Goal: Task Accomplishment & Management: Manage account settings

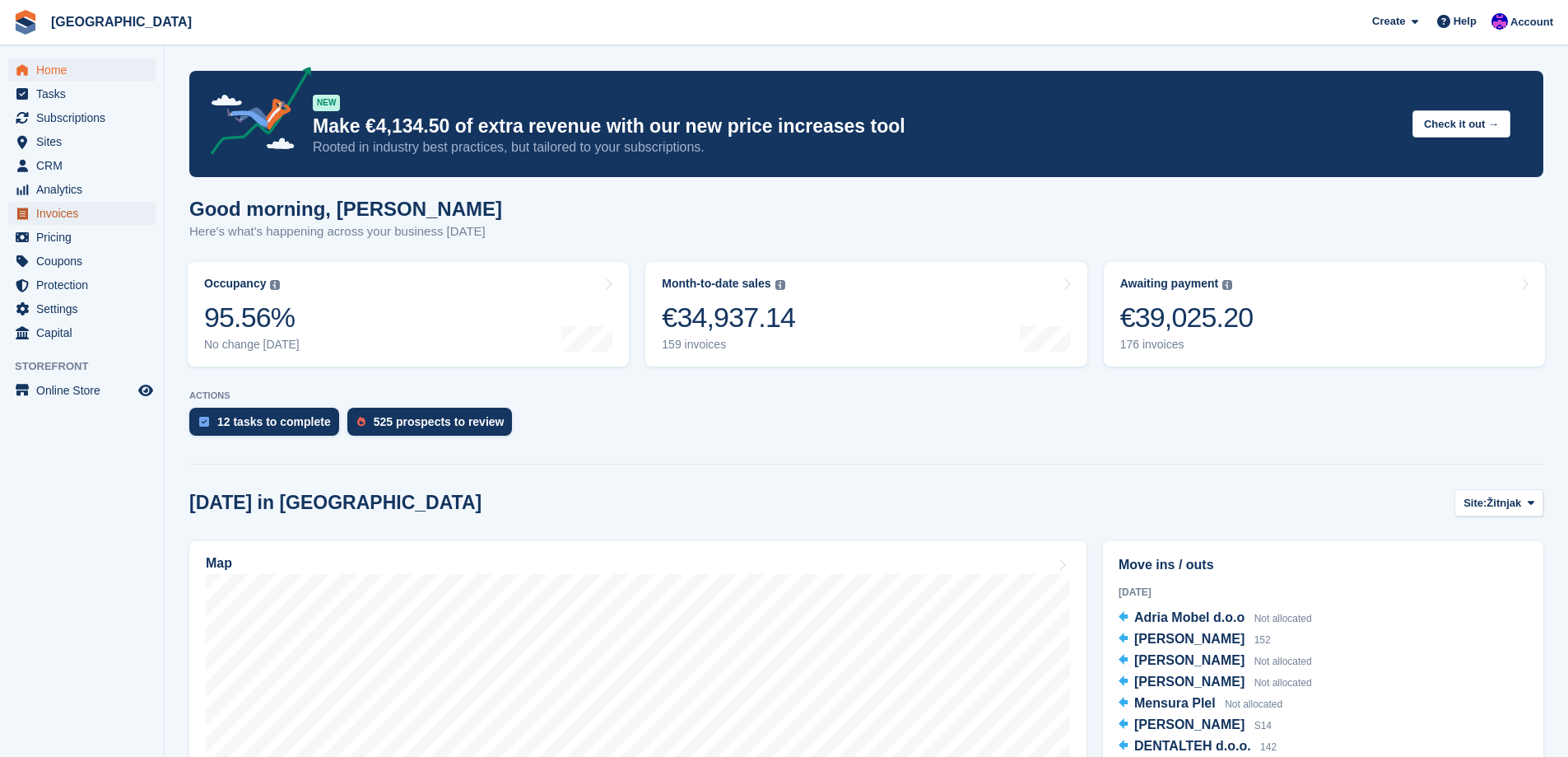
click at [69, 205] on span "Invoices" at bounding box center [86, 213] width 99 height 23
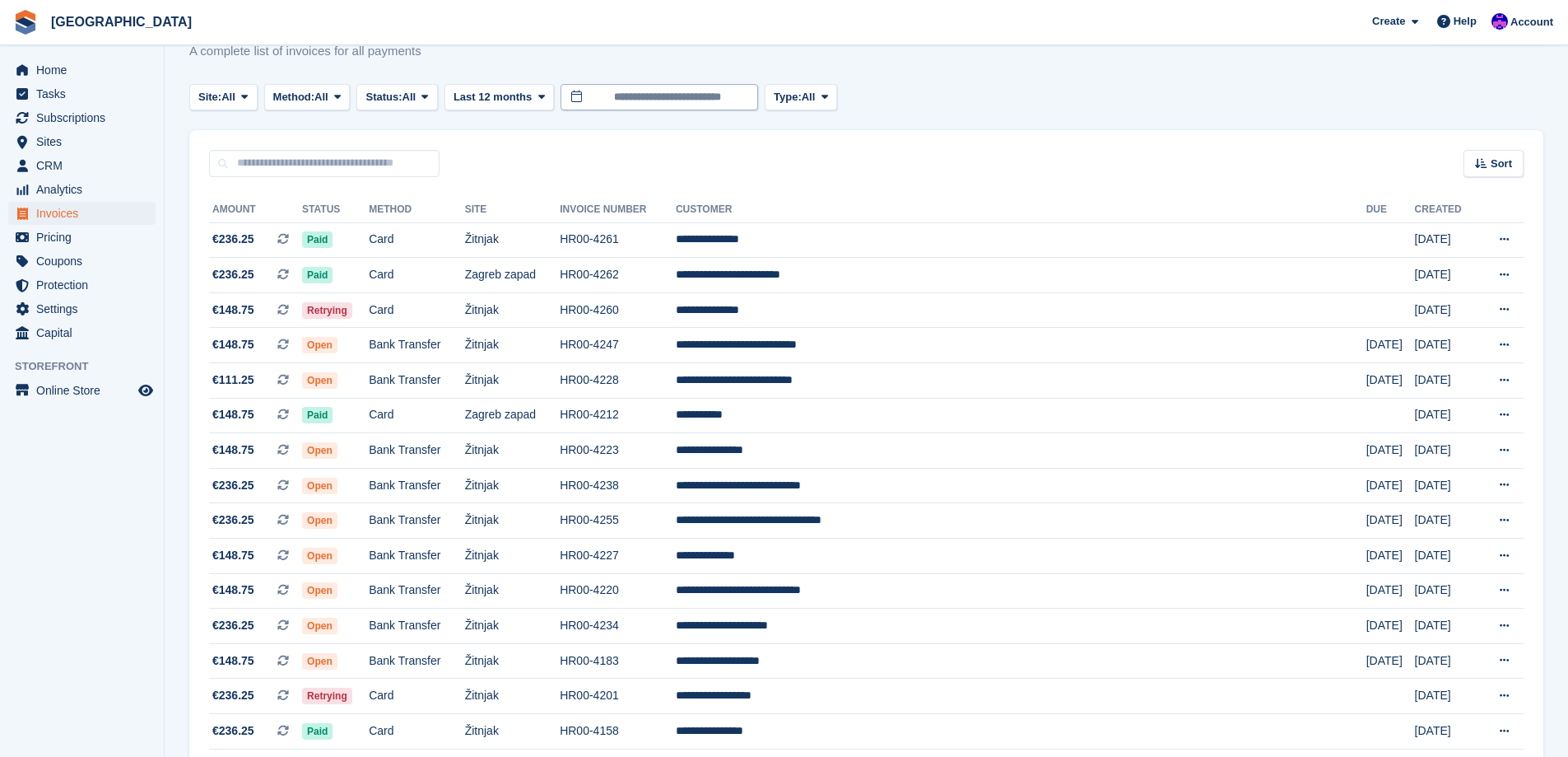
scroll to position [82, 0]
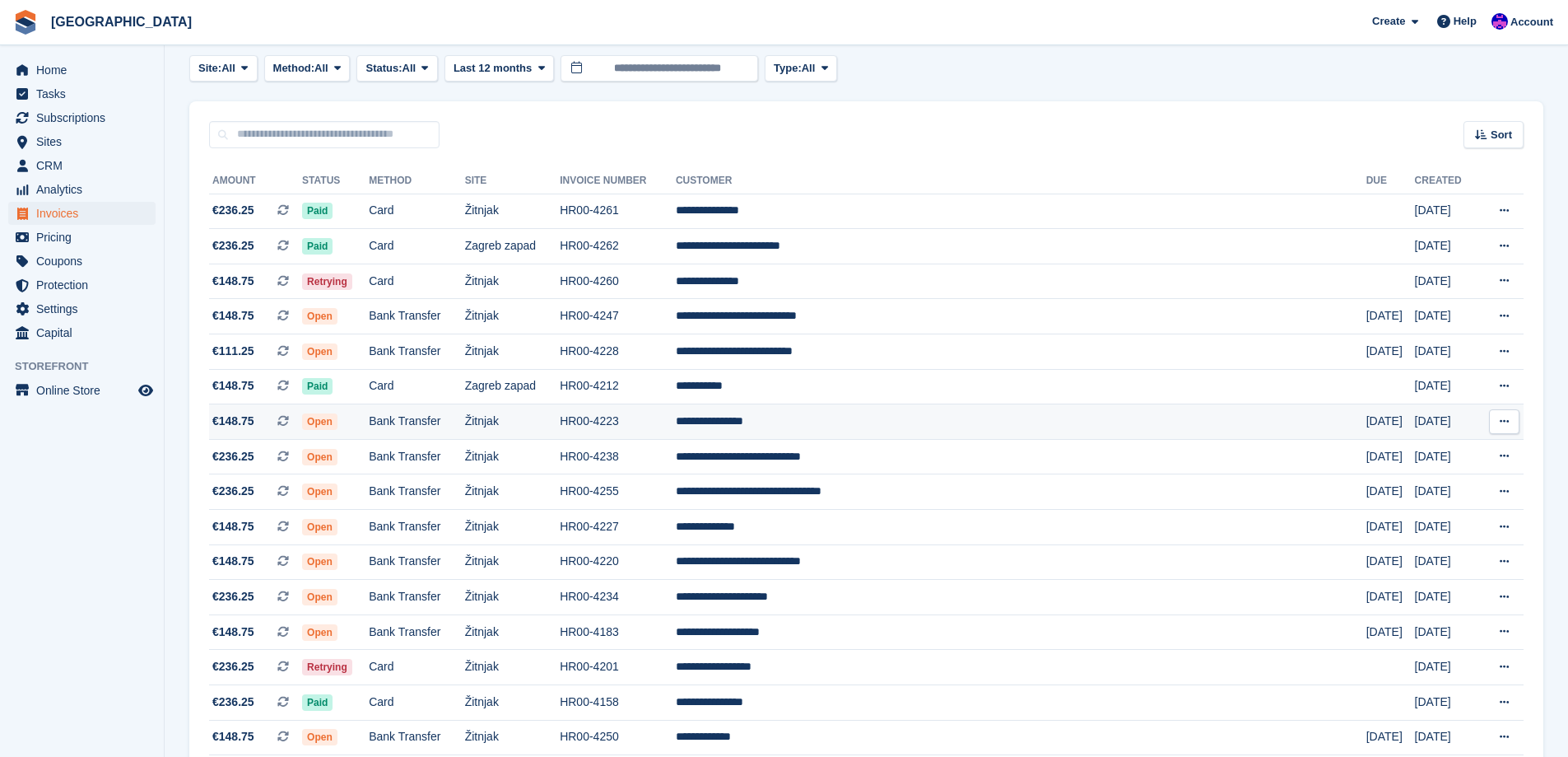
click at [676, 416] on td "HR00-4223" at bounding box center [618, 421] width 116 height 36
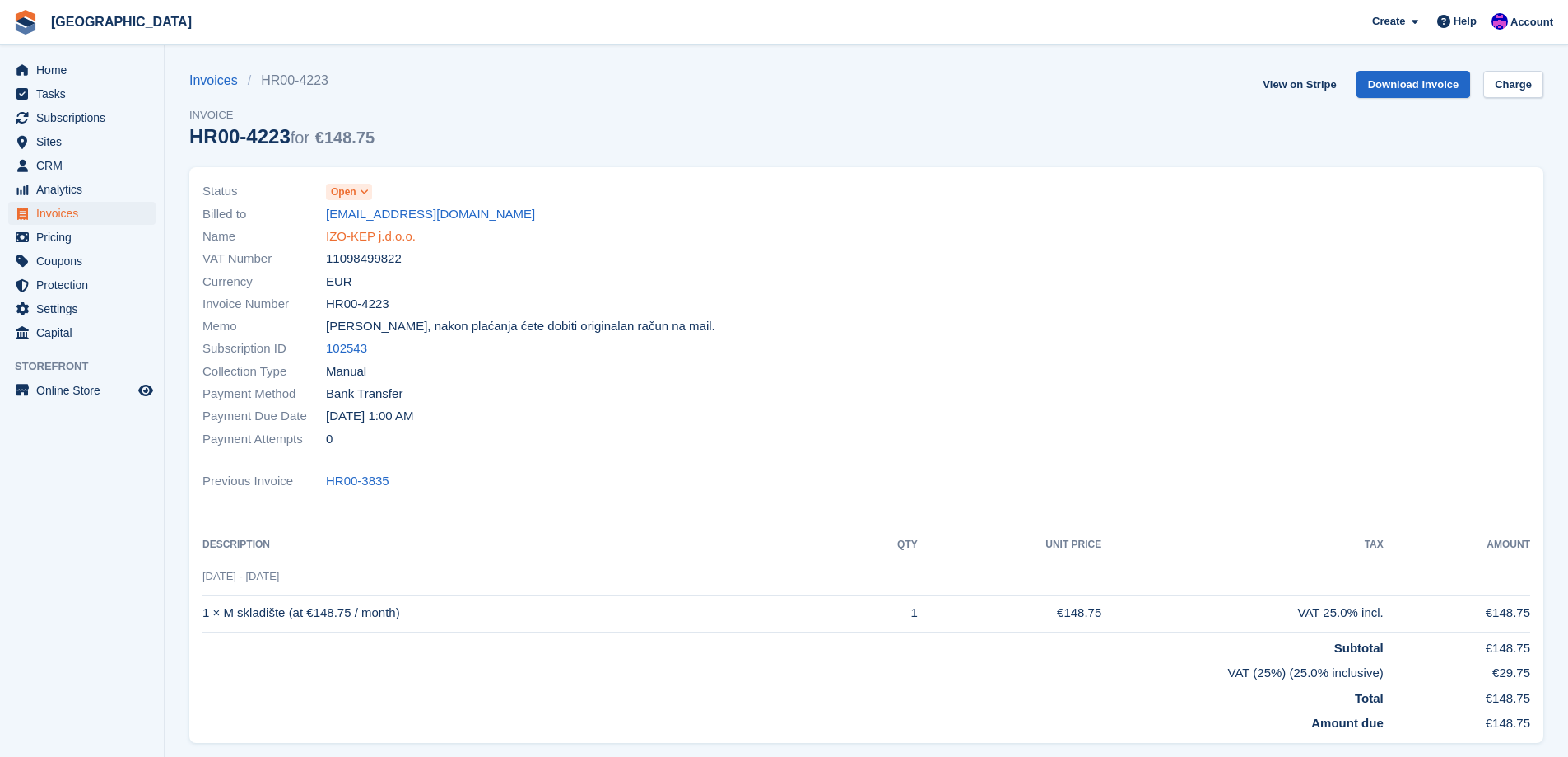
click at [396, 244] on link "IZO-KEP j.d.o.o." at bounding box center [371, 237] width 90 height 19
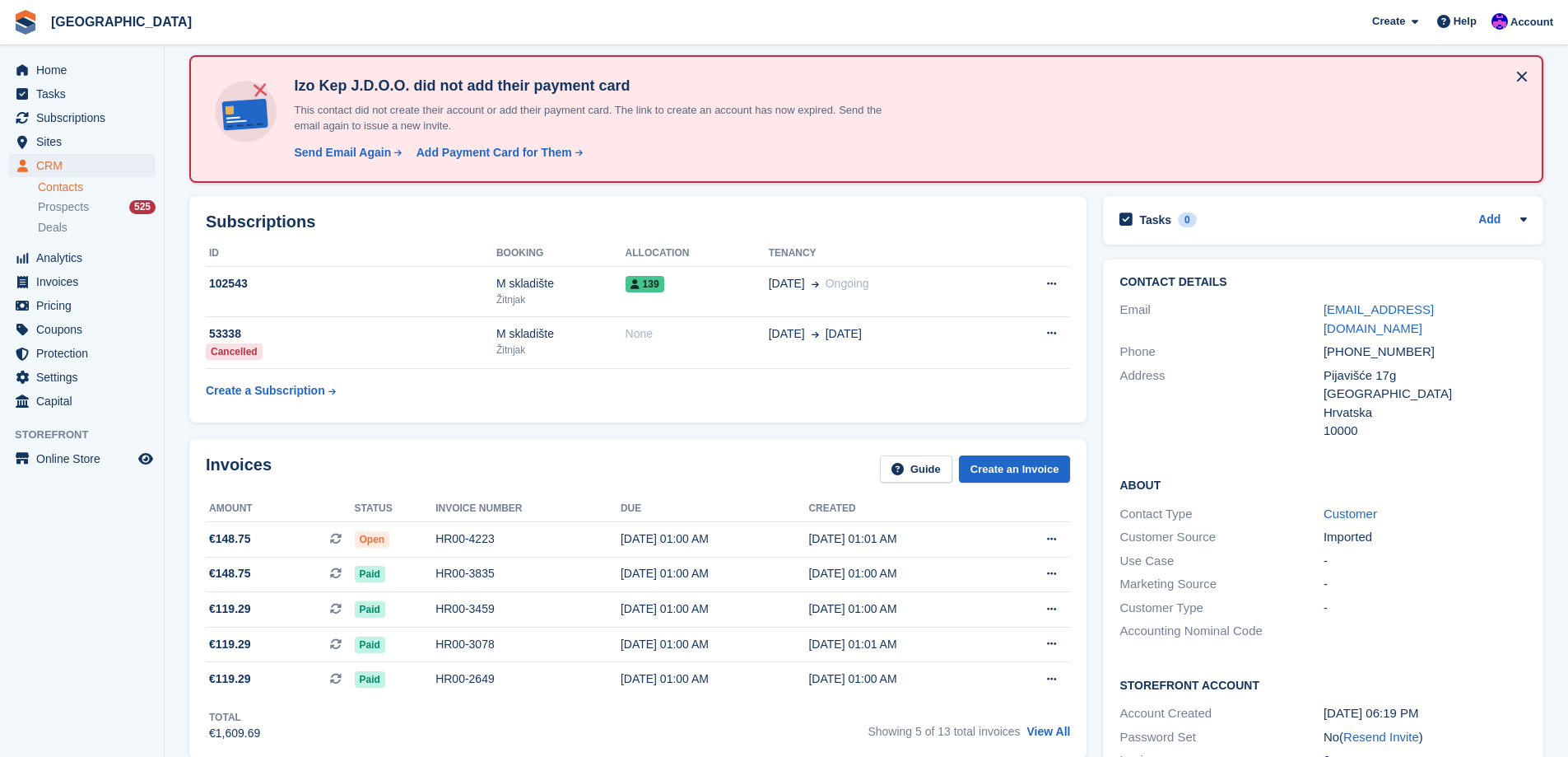
scroll to position [165, 0]
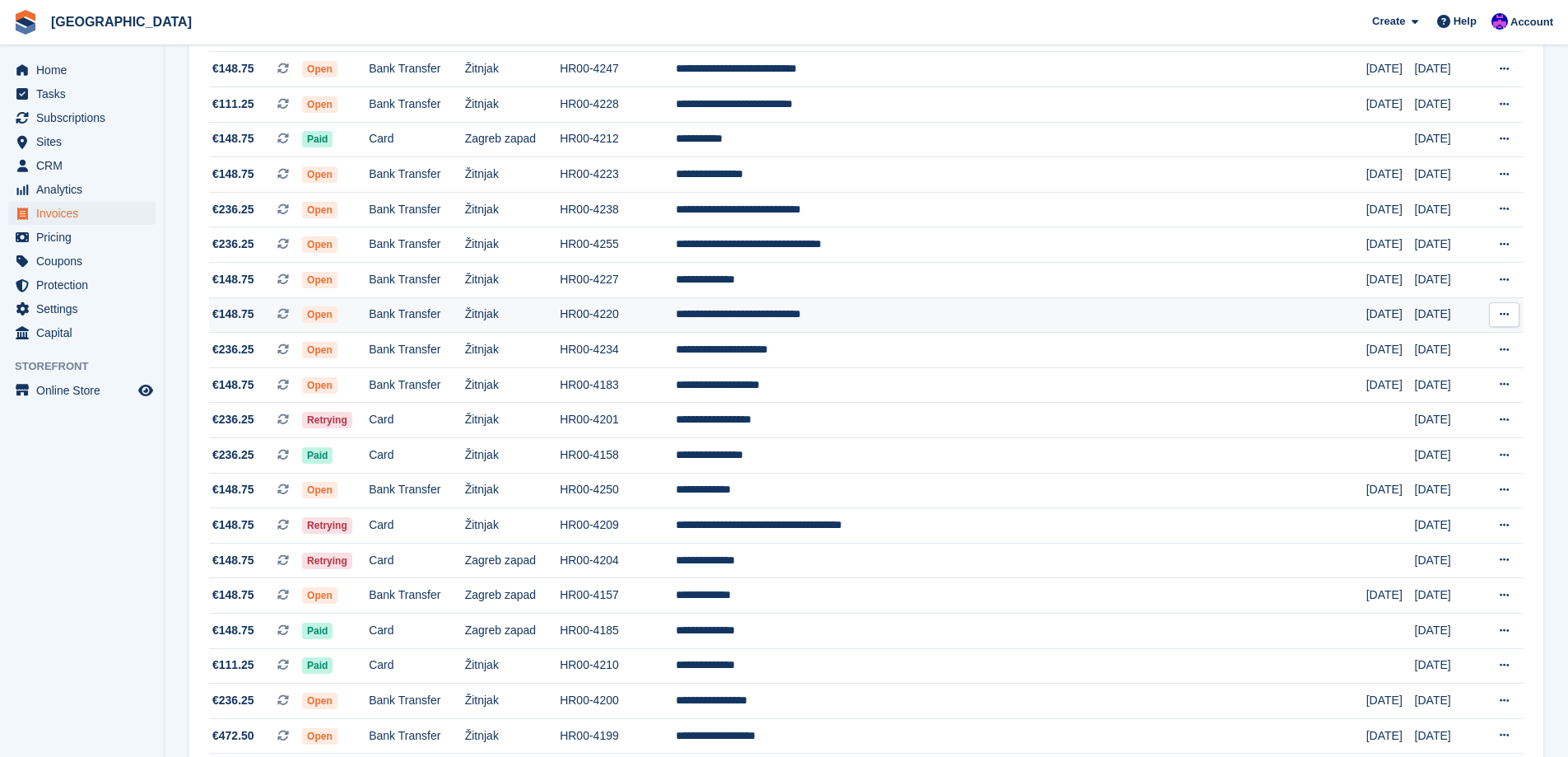
scroll to position [411, 0]
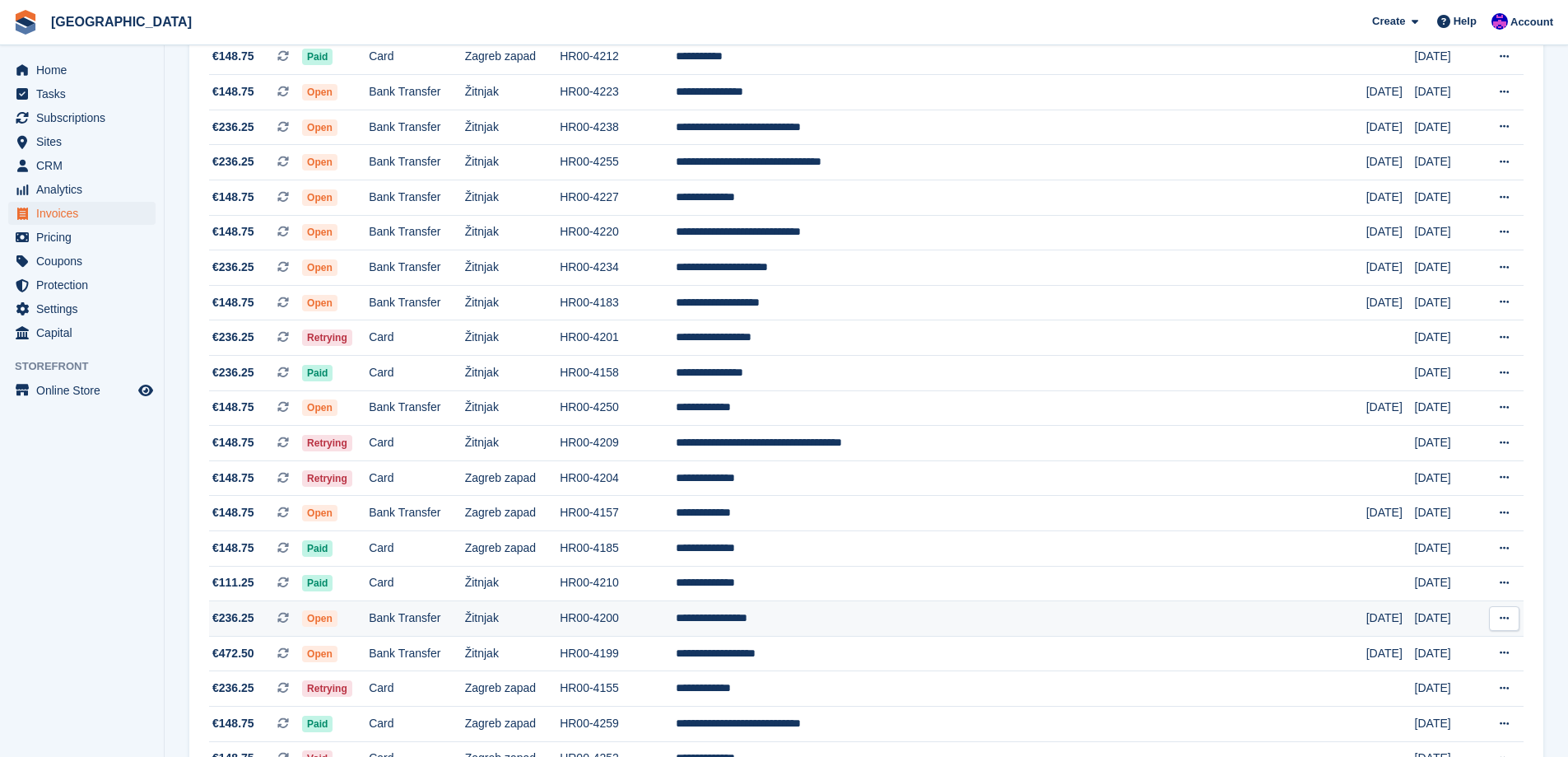
click at [970, 613] on td "**********" at bounding box center [1022, 619] width 691 height 36
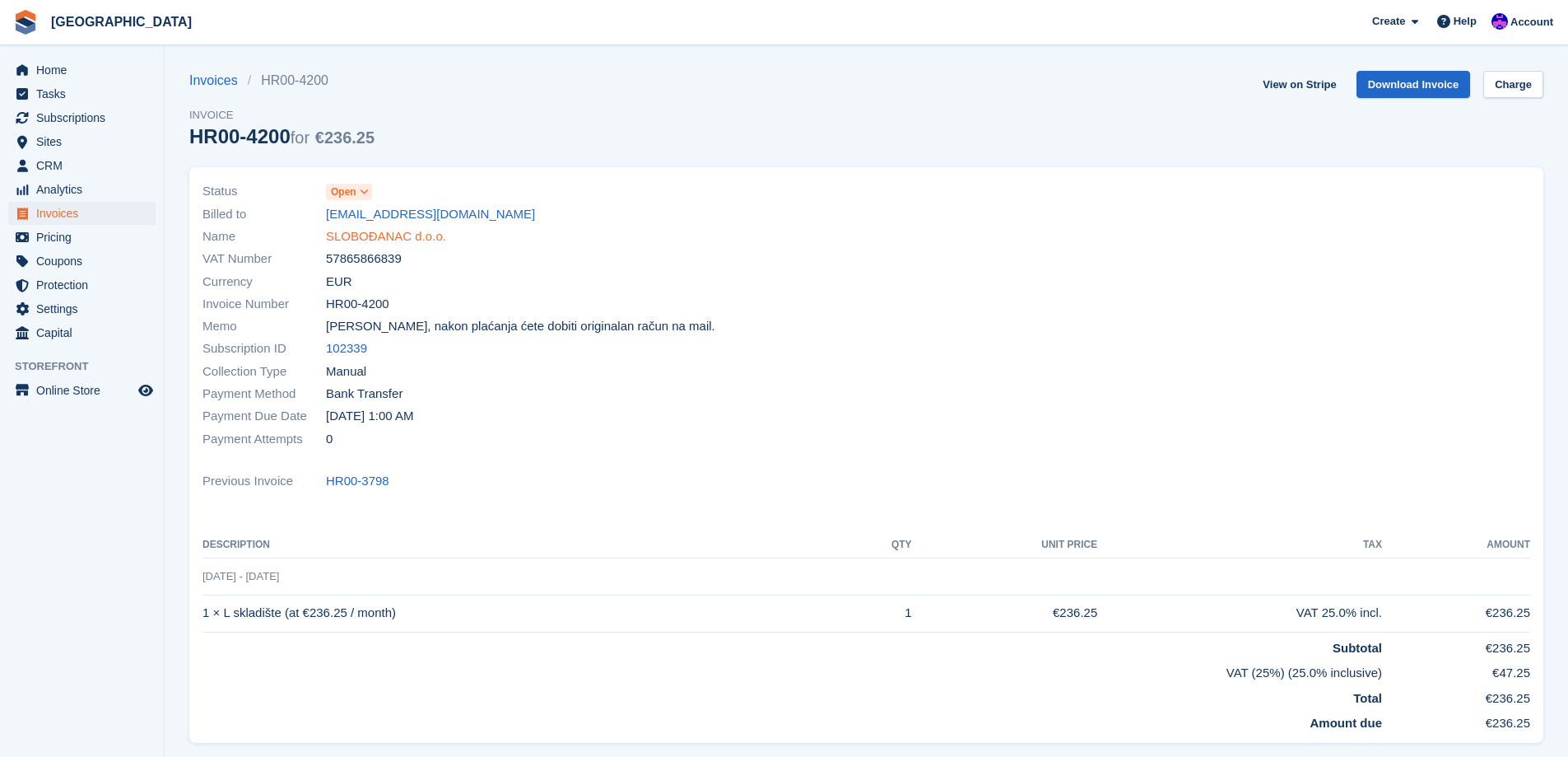
click at [395, 236] on link "SLOBOĐANAC d.o.o." at bounding box center [387, 237] width 121 height 19
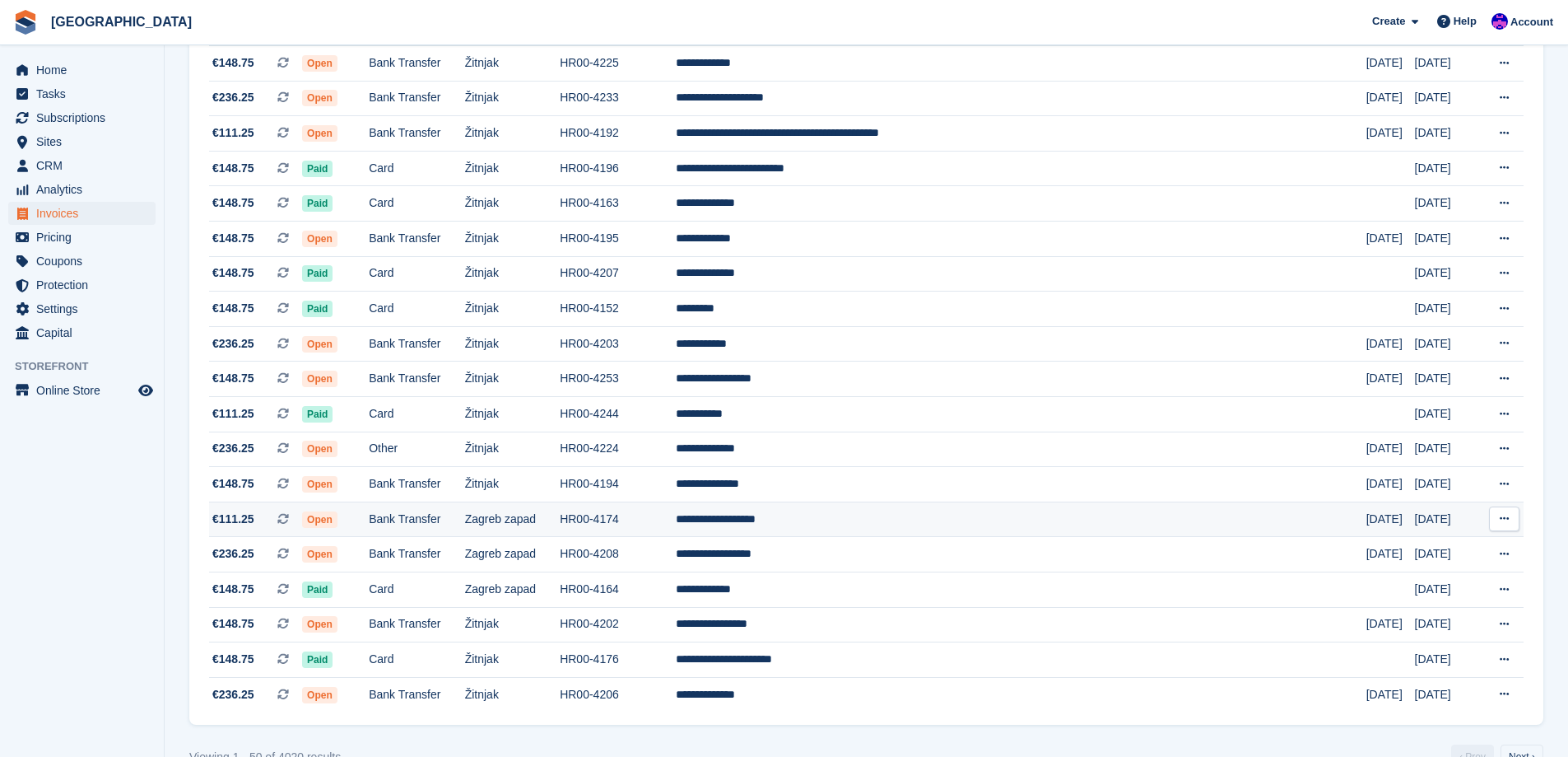
scroll to position [1355, 0]
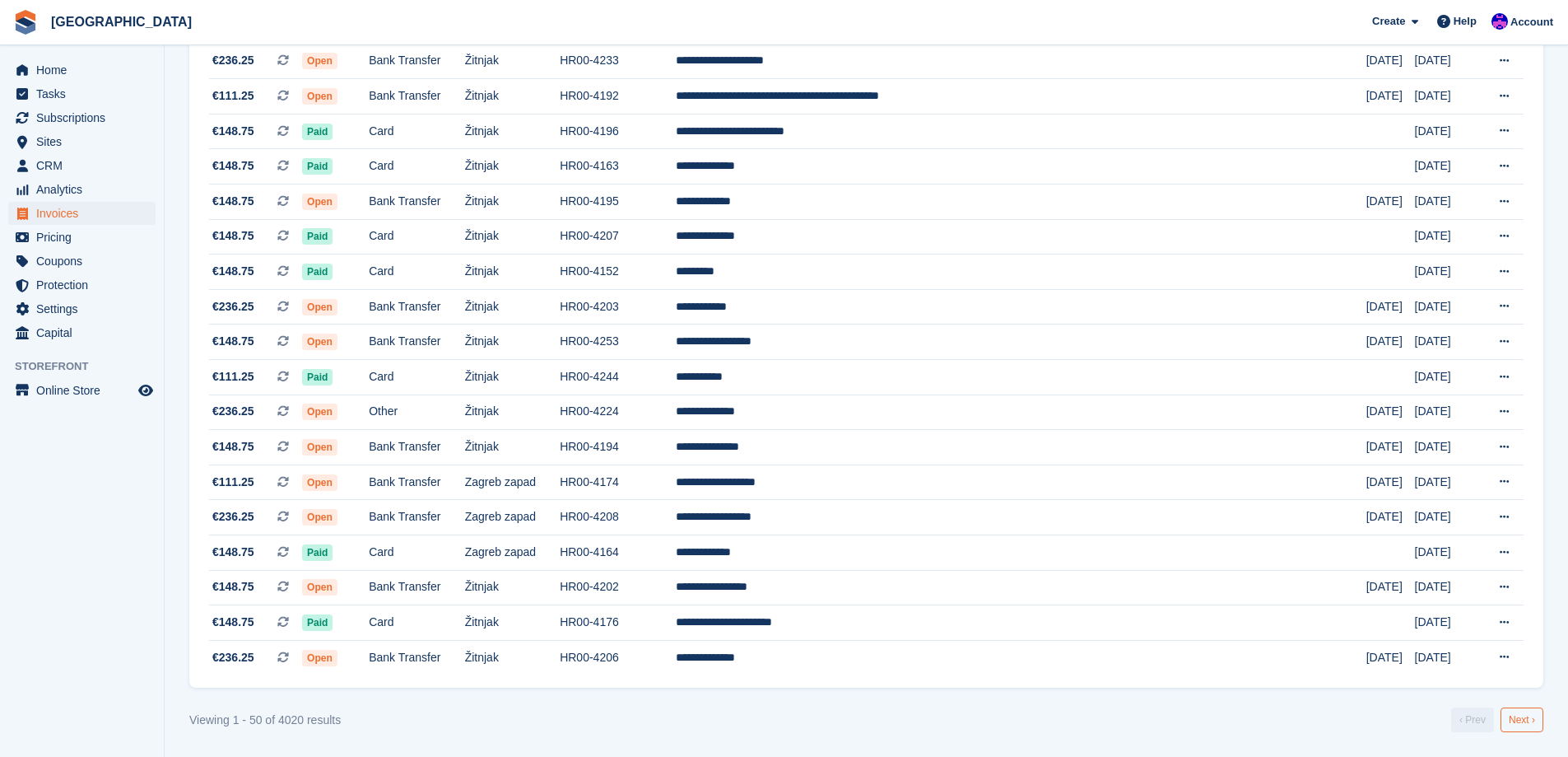
click at [1519, 718] on link "Next ›" at bounding box center [1521, 720] width 43 height 25
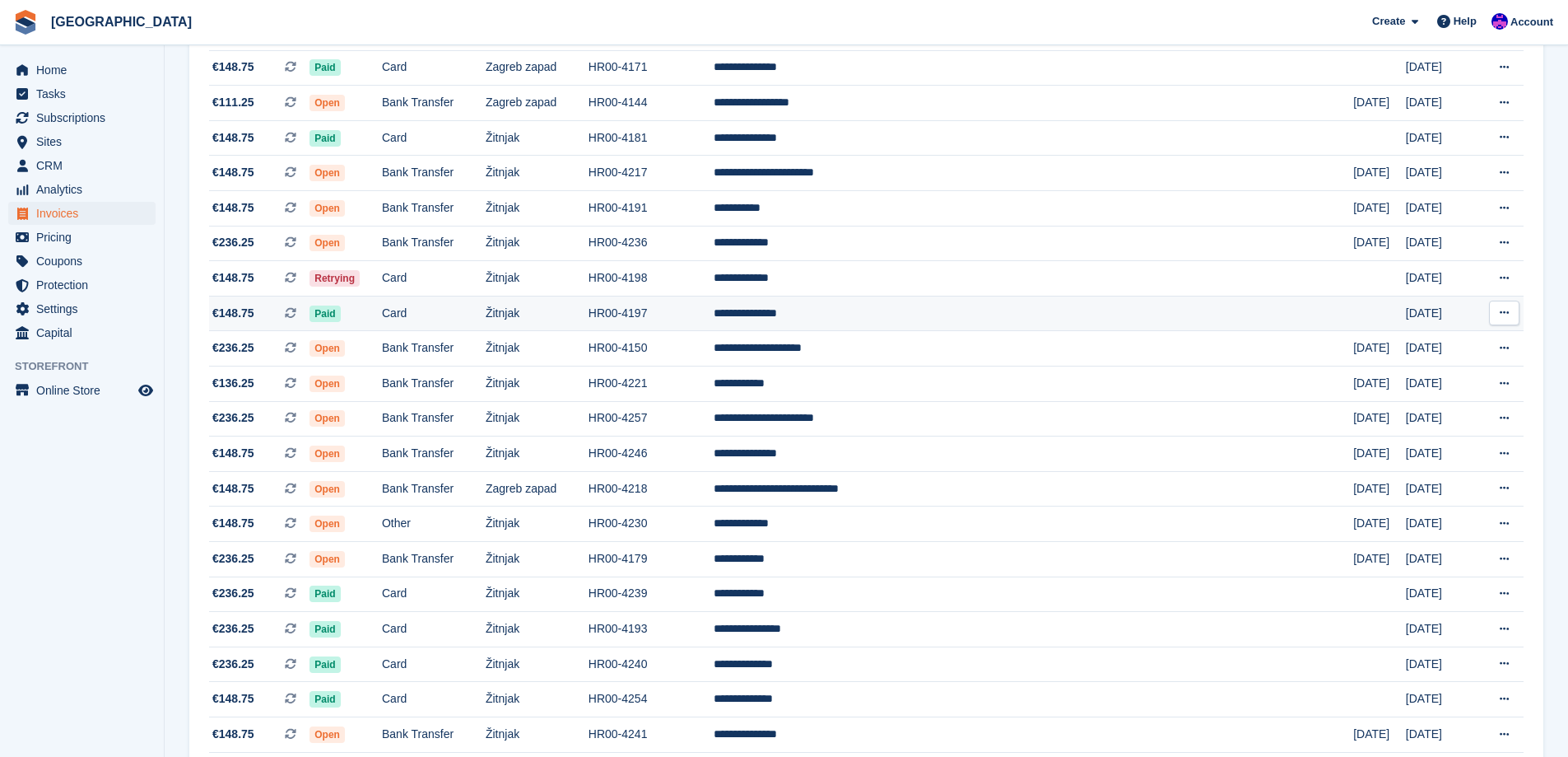
scroll to position [659, 0]
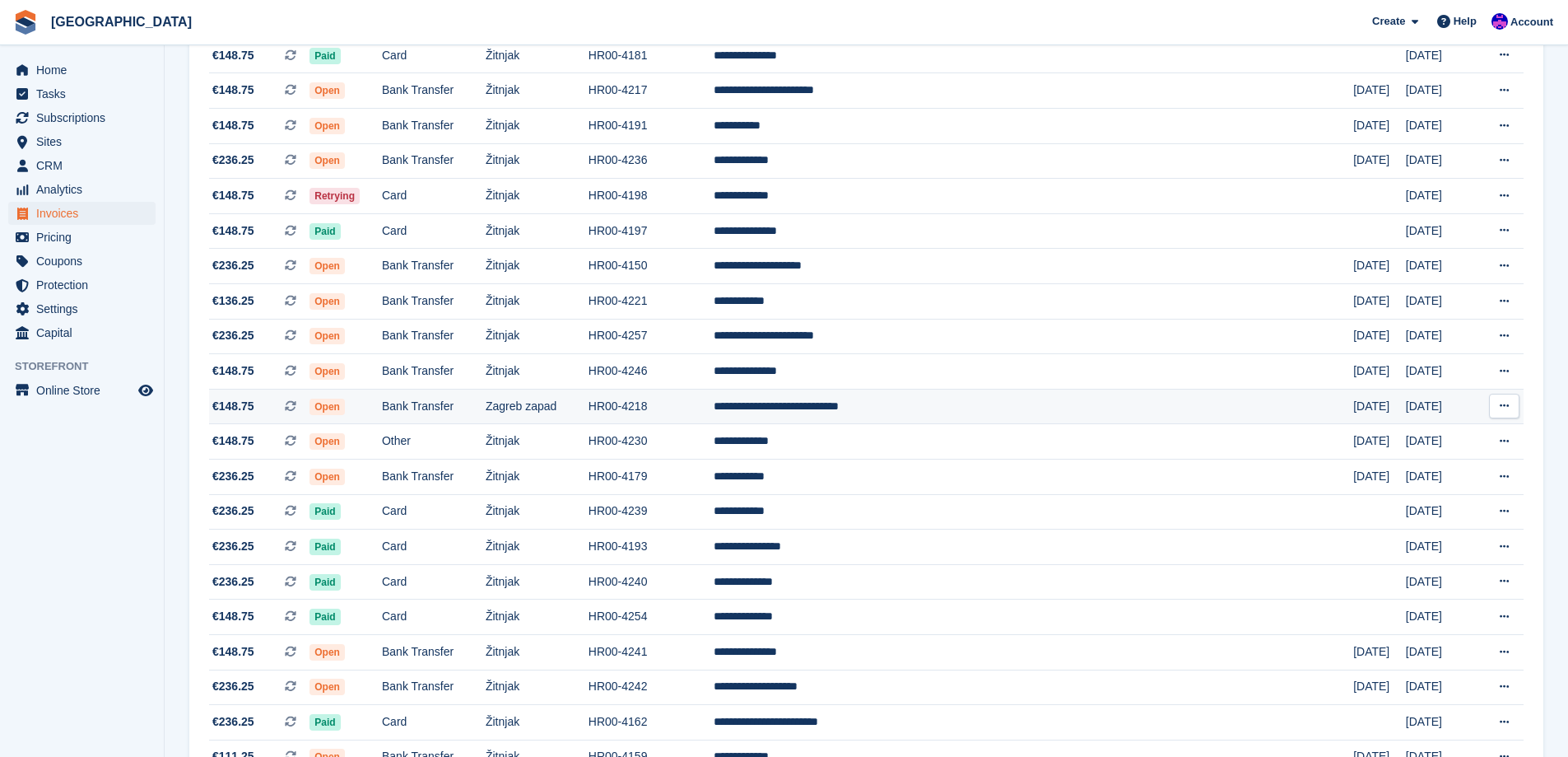
click at [486, 411] on td "Bank Transfer" at bounding box center [434, 406] width 104 height 36
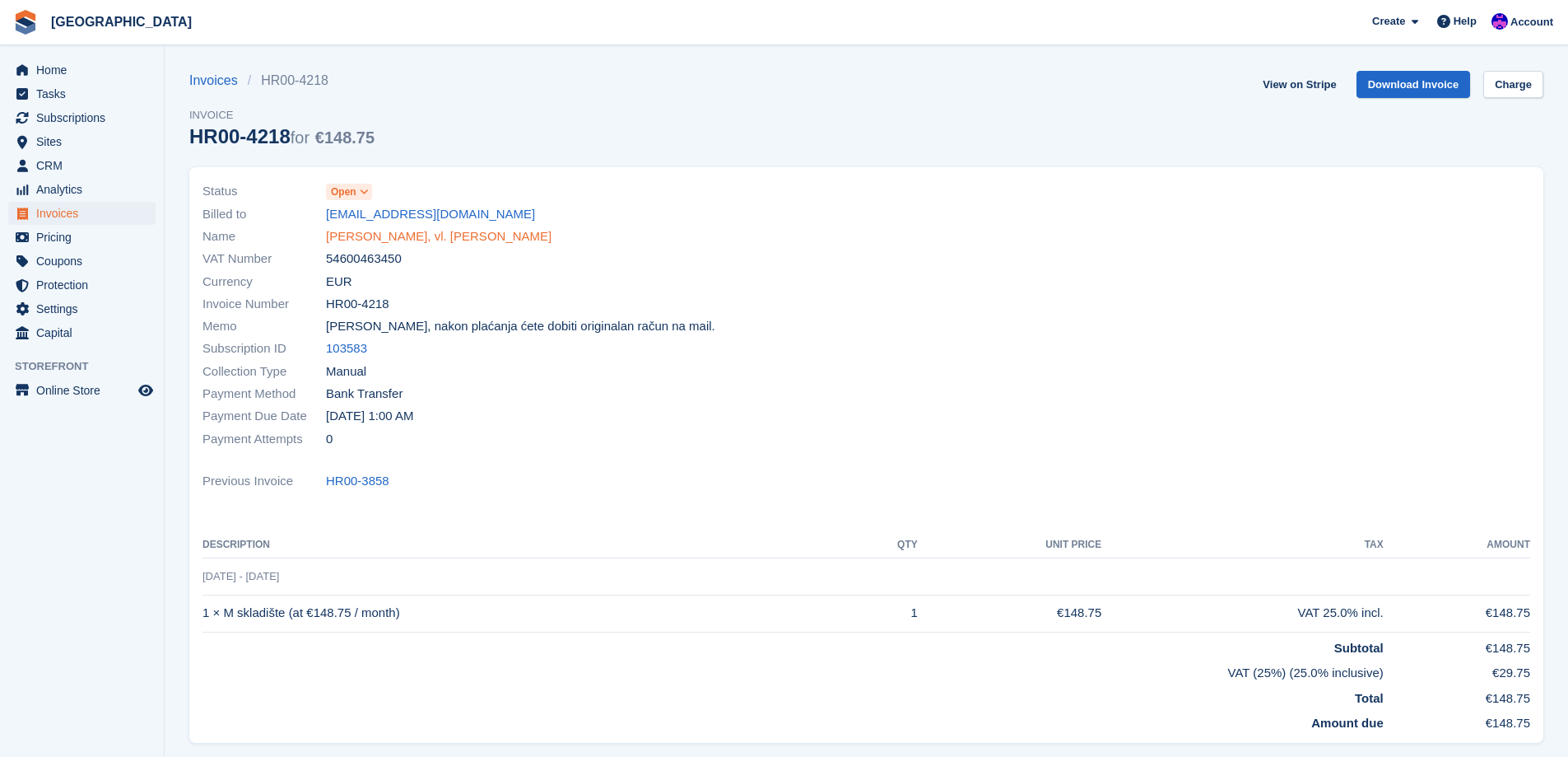
click at [411, 240] on link "[PERSON_NAME], vl. [PERSON_NAME]" at bounding box center [439, 237] width 226 height 19
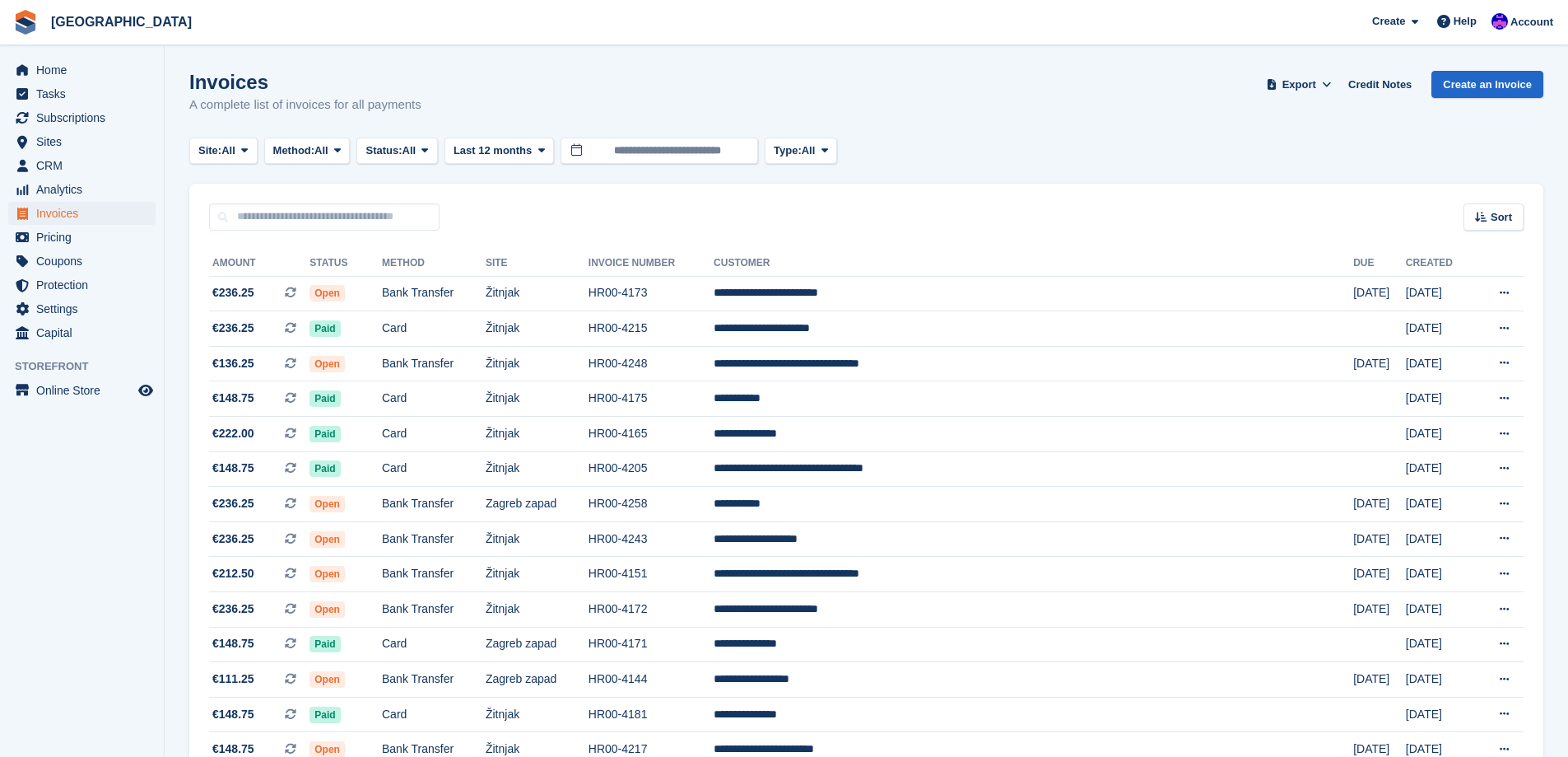
scroll to position [659, 0]
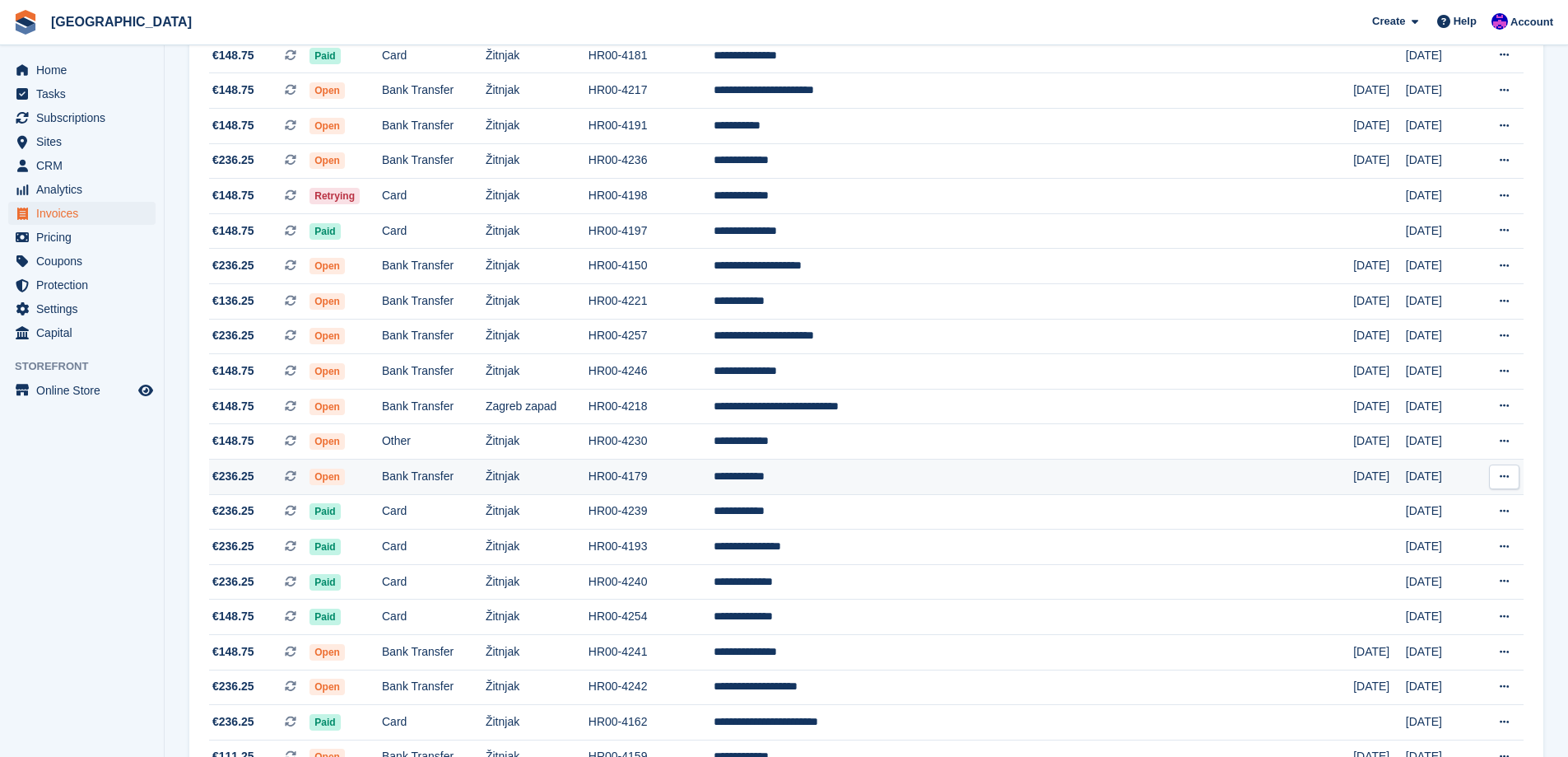
click at [588, 480] on td "Žitnjak" at bounding box center [537, 476] width 103 height 36
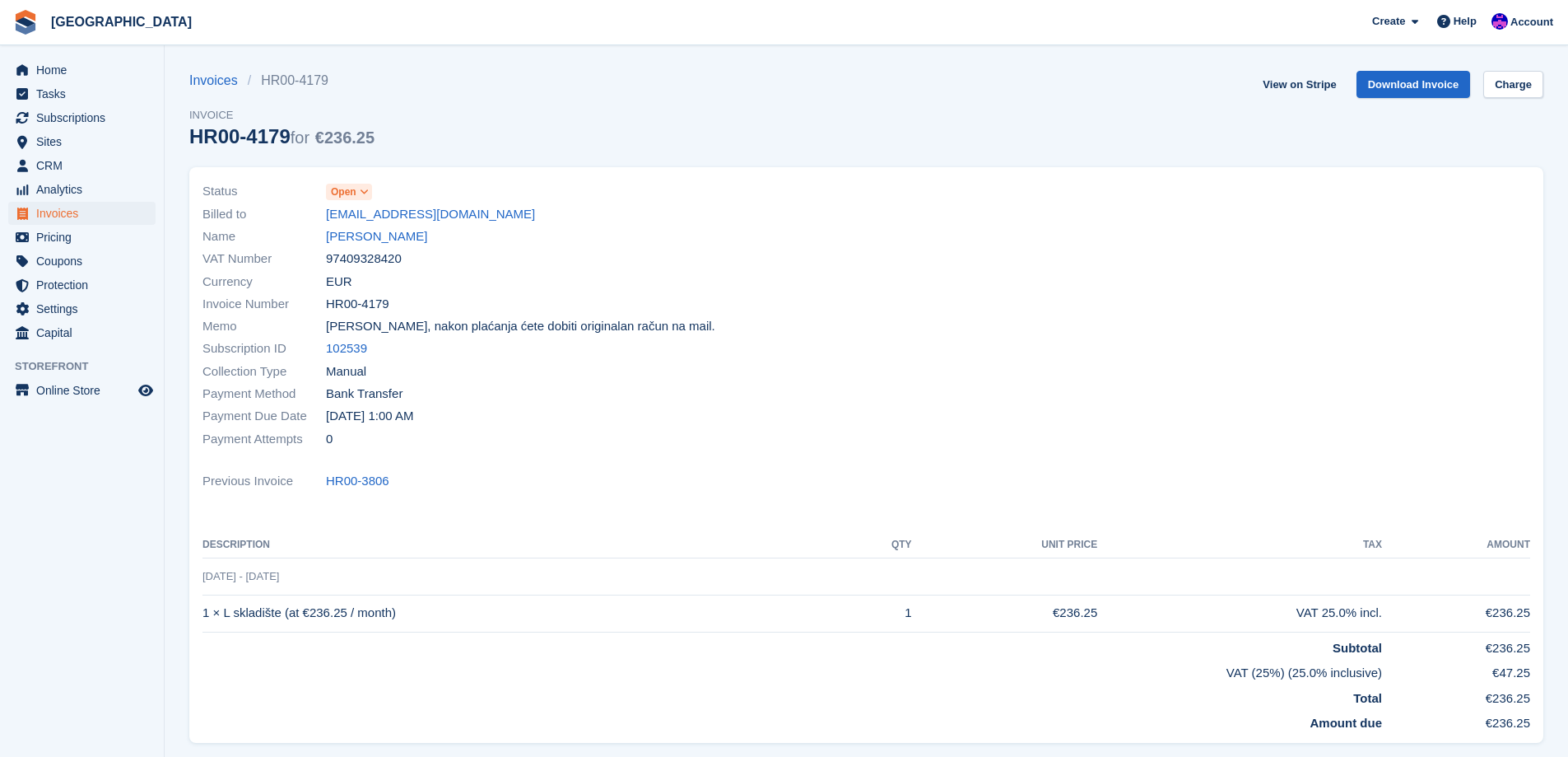
click at [358, 187] on span at bounding box center [365, 192] width 13 height 13
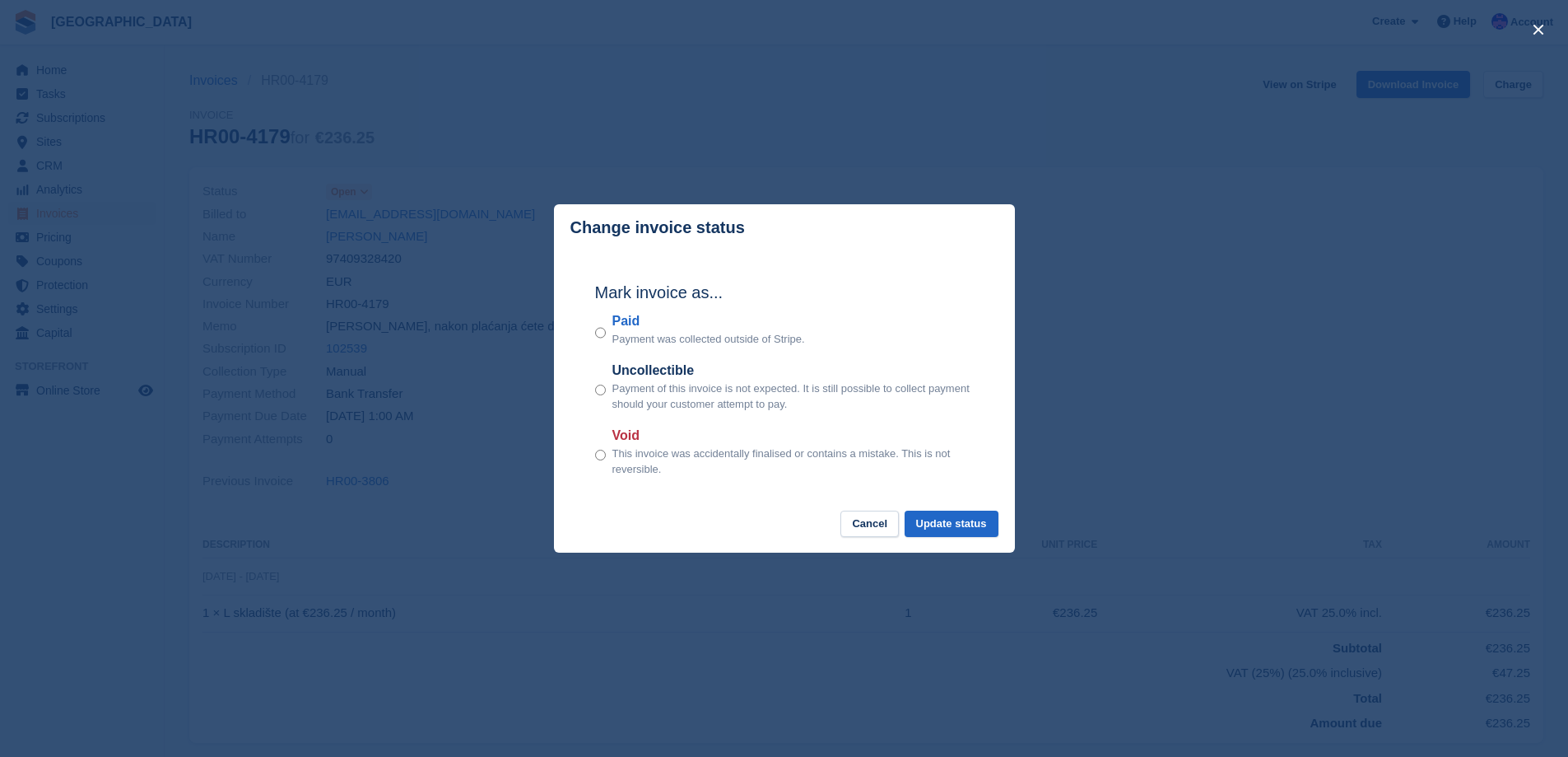
click at [624, 331] on label "Paid" at bounding box center [708, 322] width 193 height 20
click at [980, 531] on button "Update status" at bounding box center [951, 525] width 94 height 27
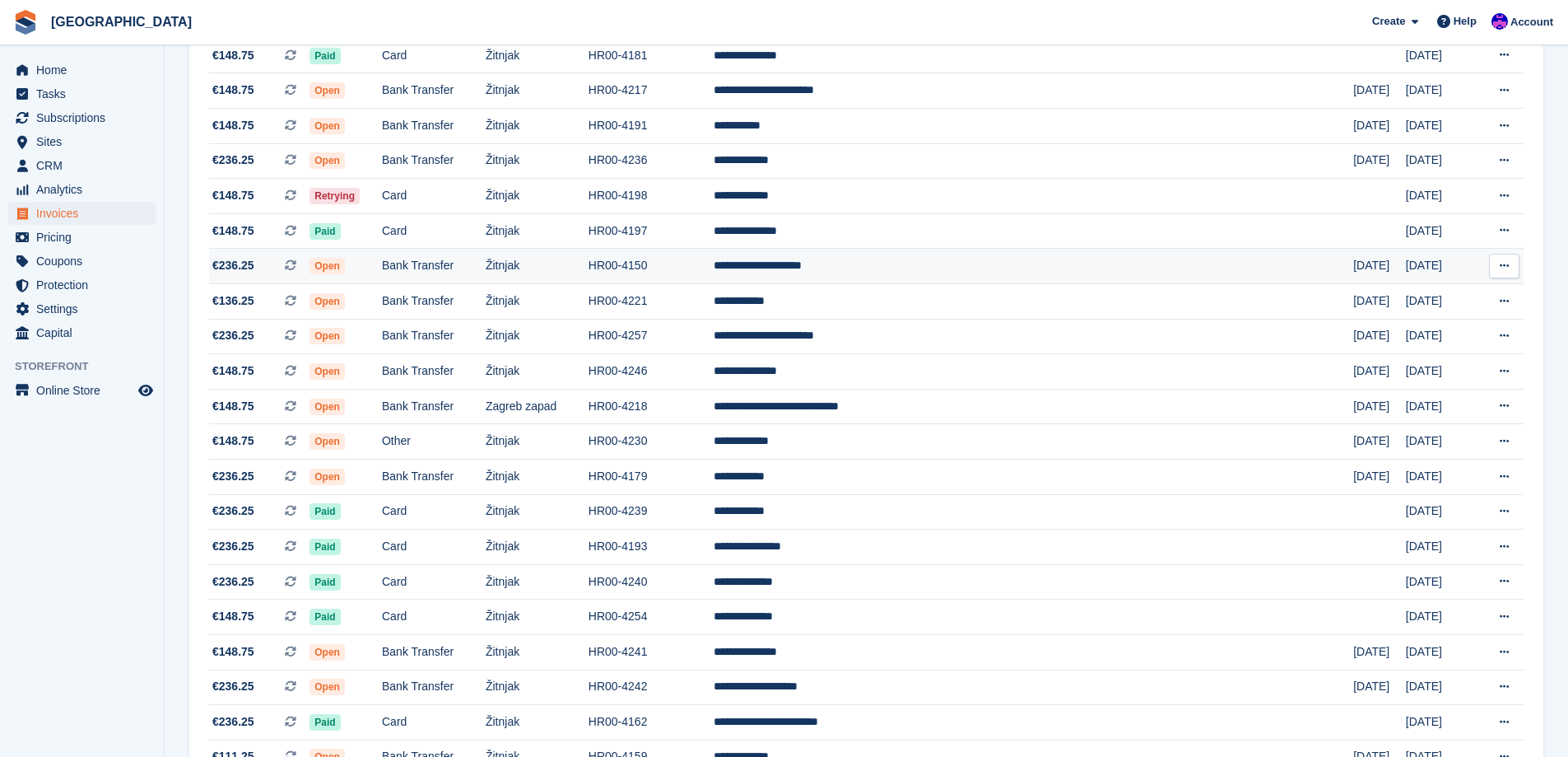
scroll to position [741, 0]
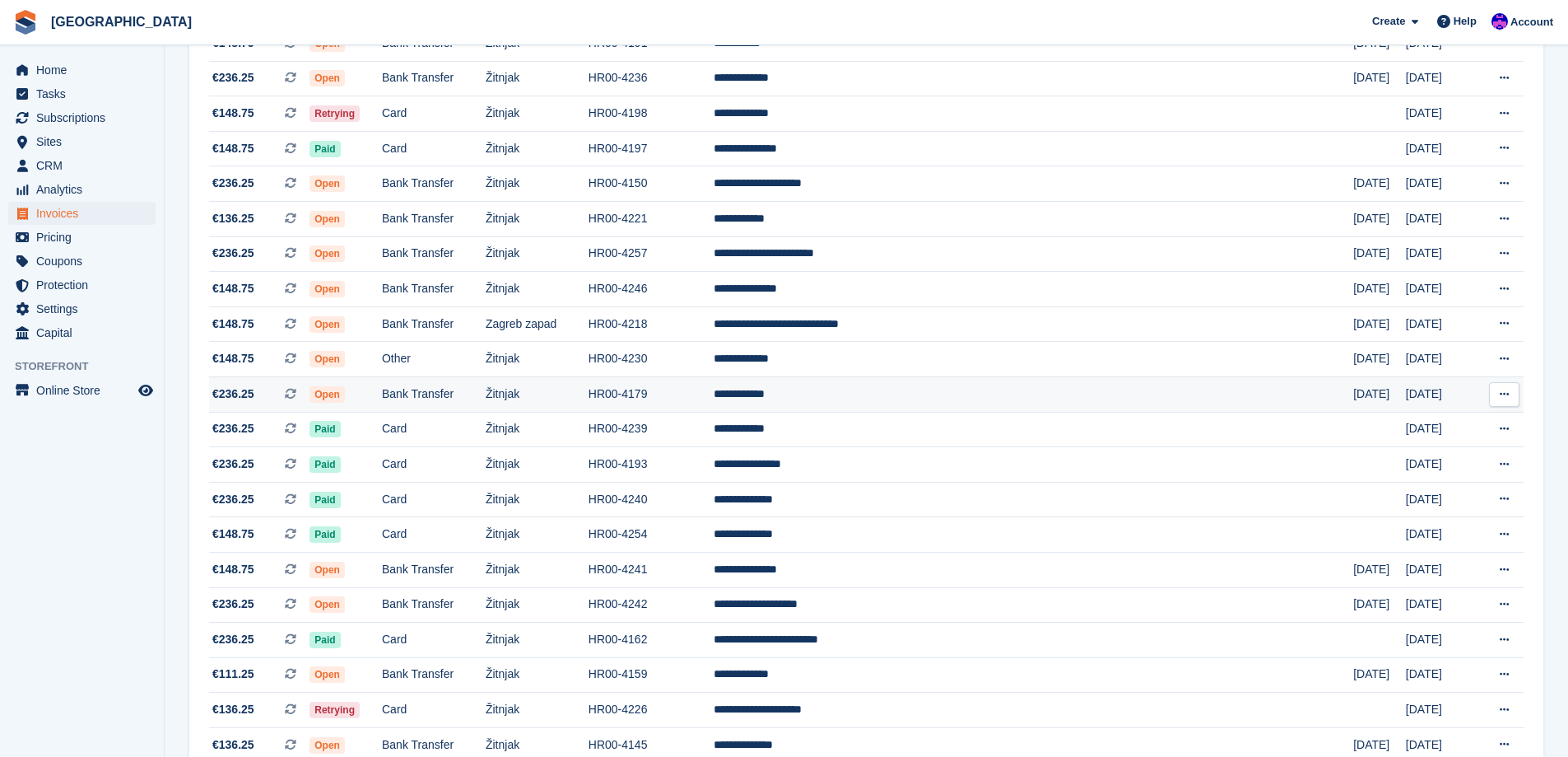
click at [588, 386] on td "Žitnjak" at bounding box center [537, 394] width 103 height 36
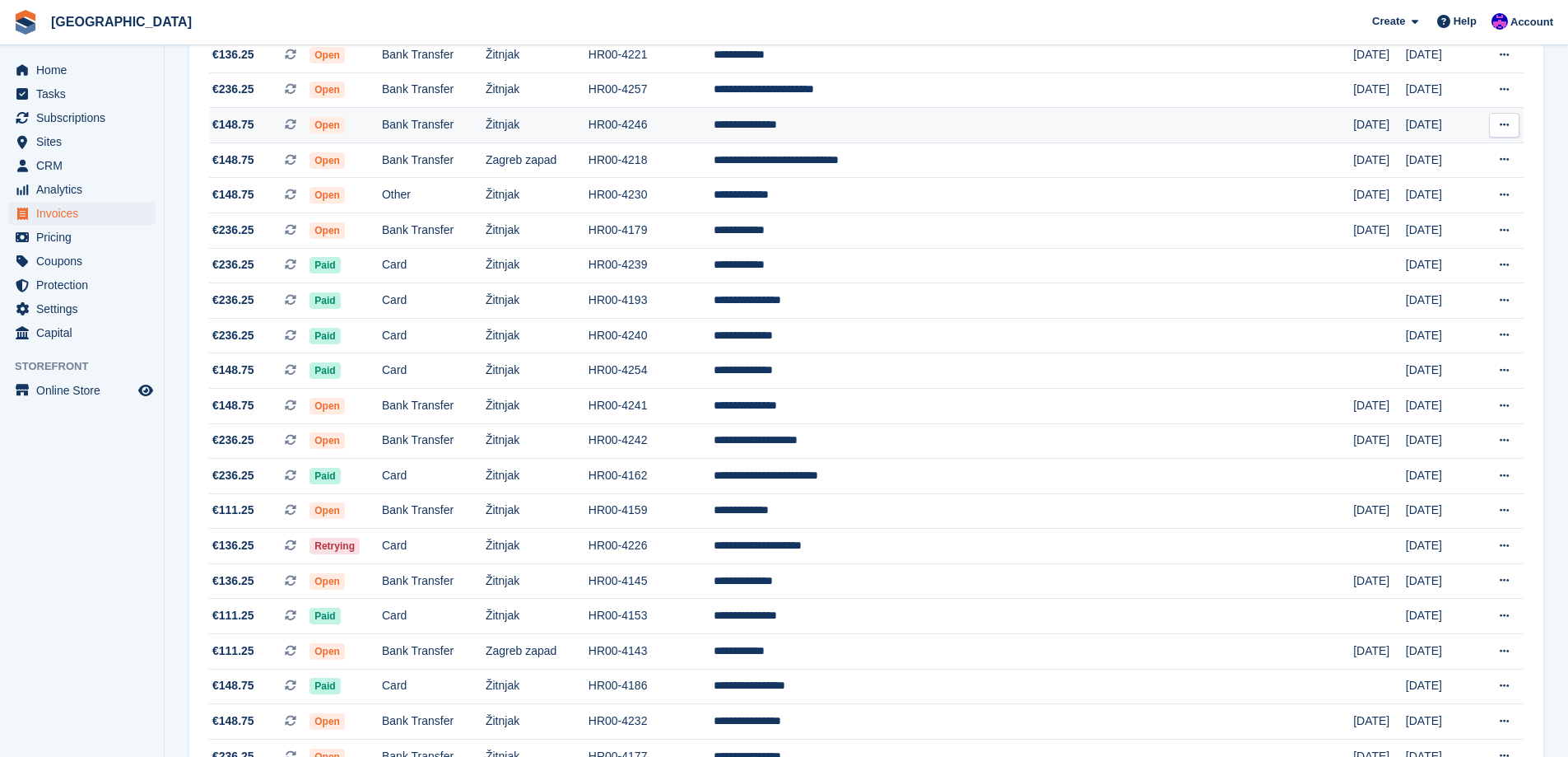
scroll to position [906, 0]
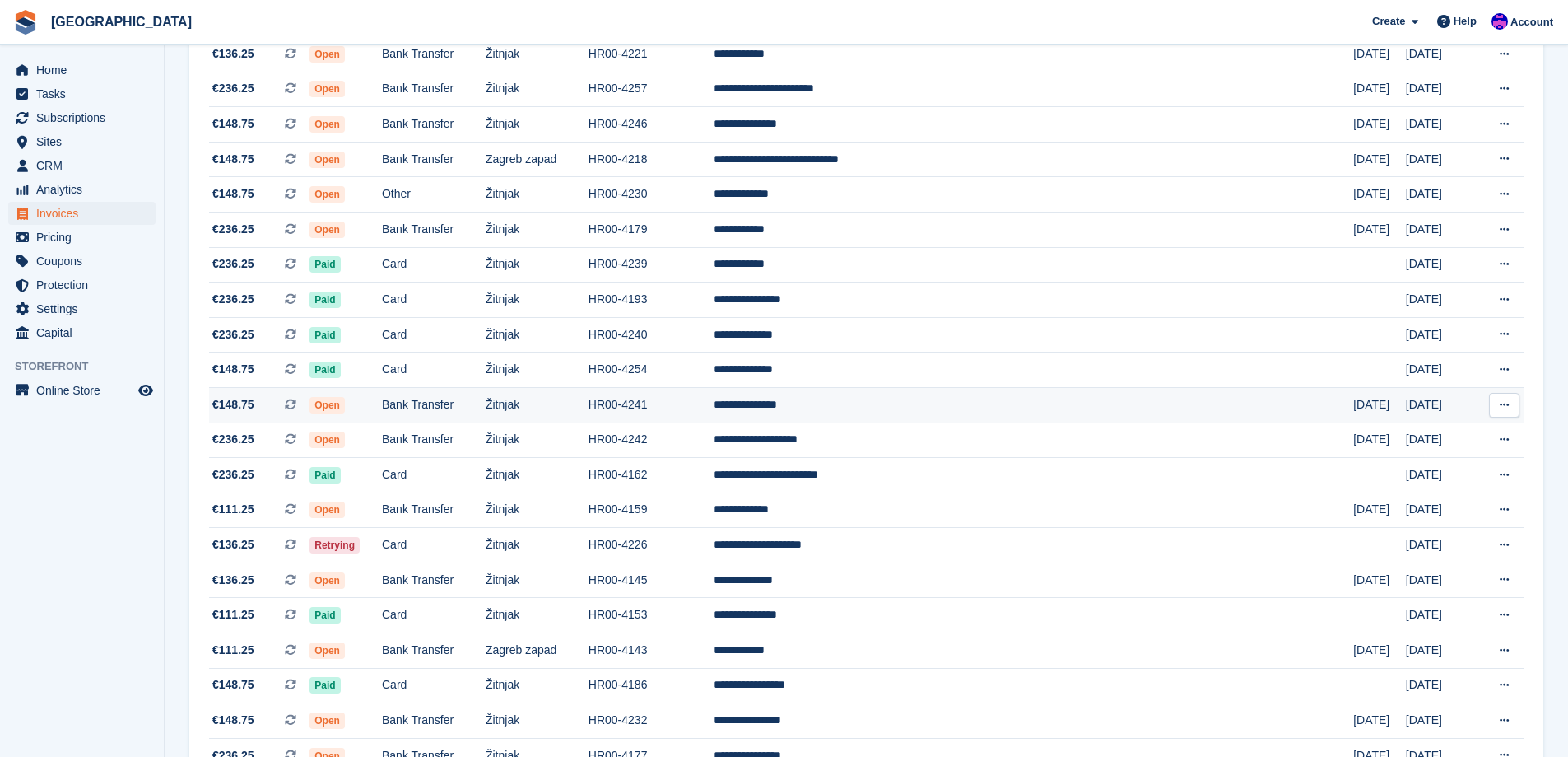
click at [486, 398] on td "Bank Transfer" at bounding box center [434, 404] width 104 height 36
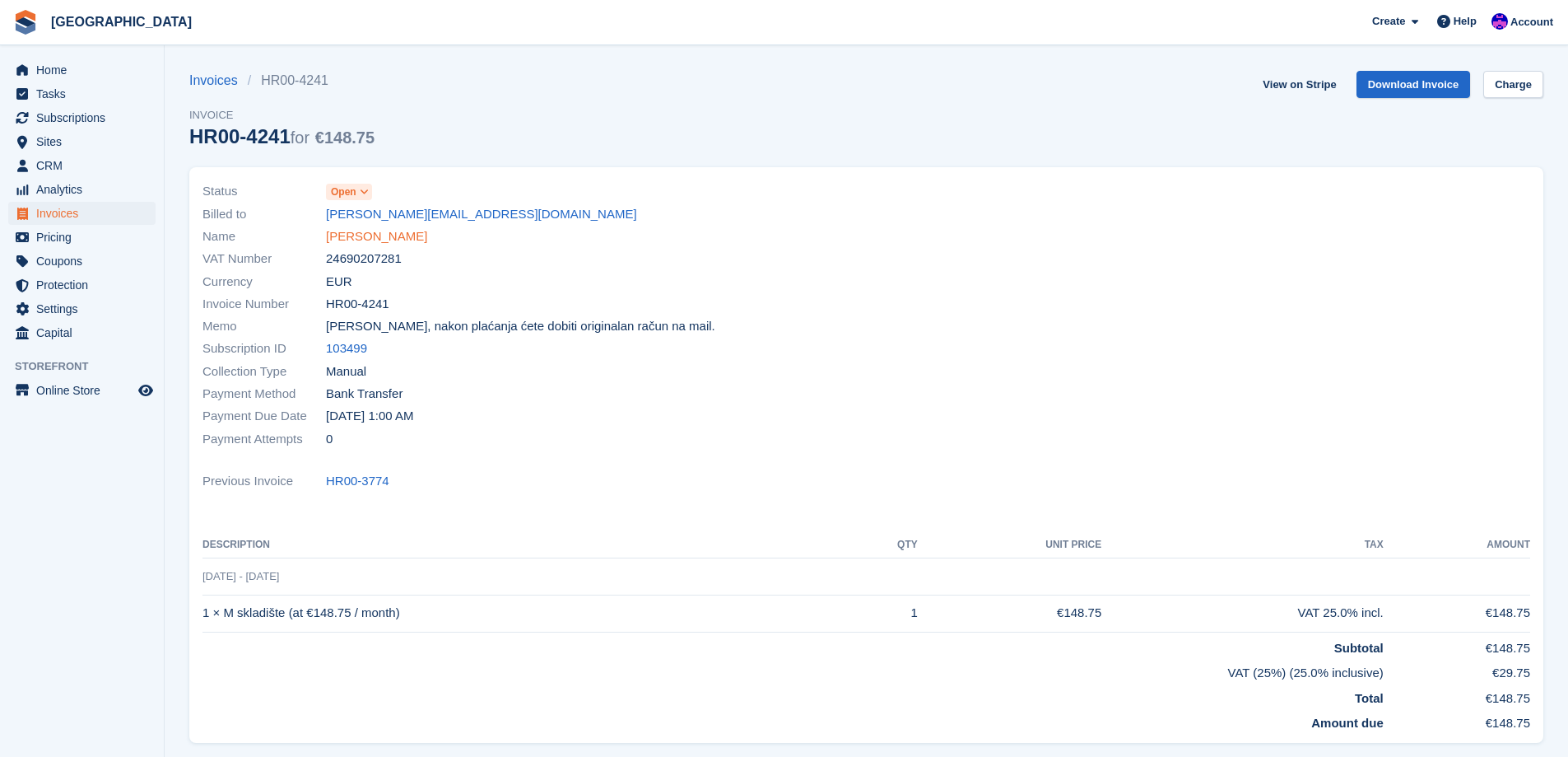
click at [398, 229] on link "Renato Janković" at bounding box center [376, 237] width 101 height 19
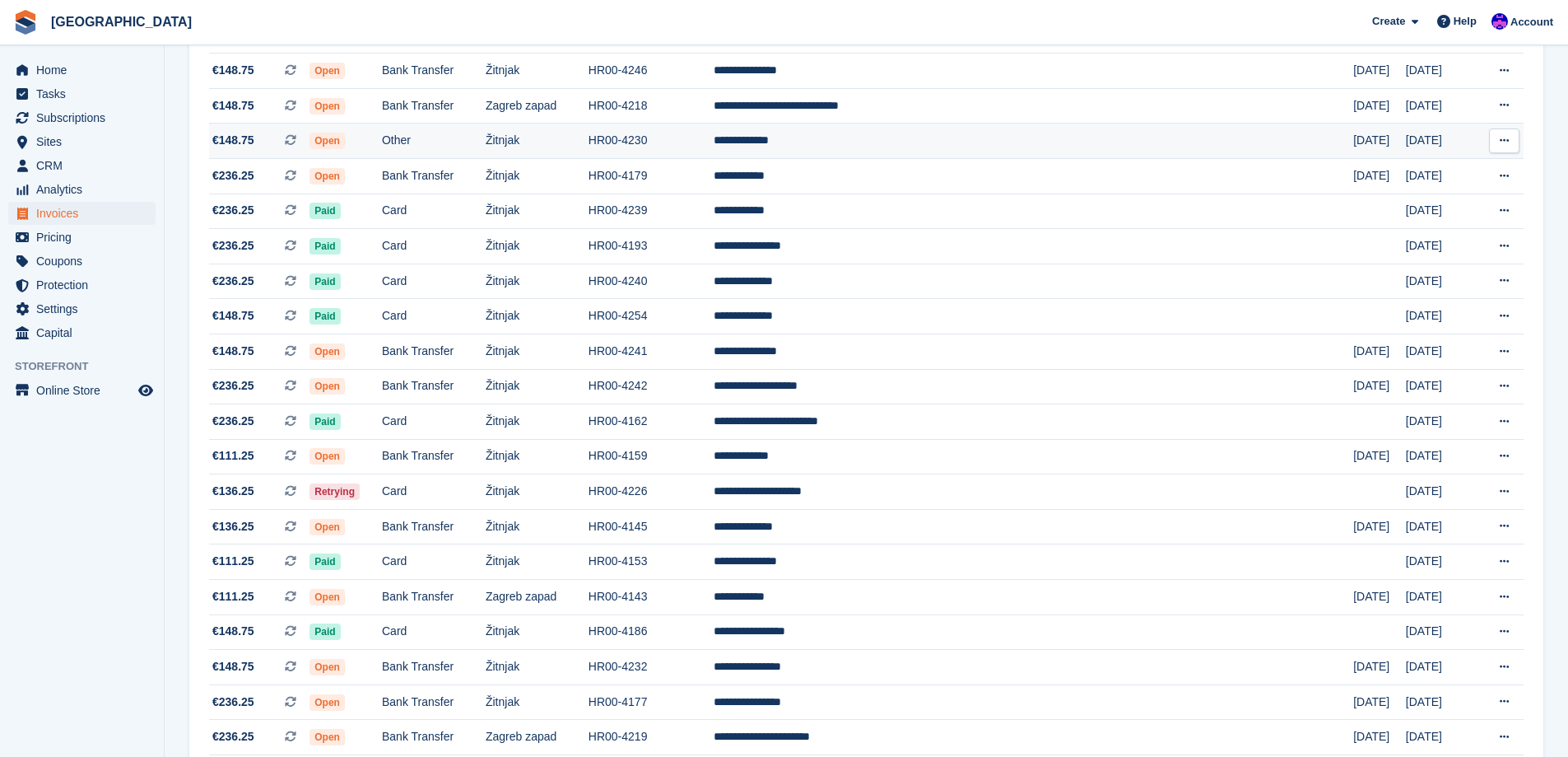
scroll to position [988, 0]
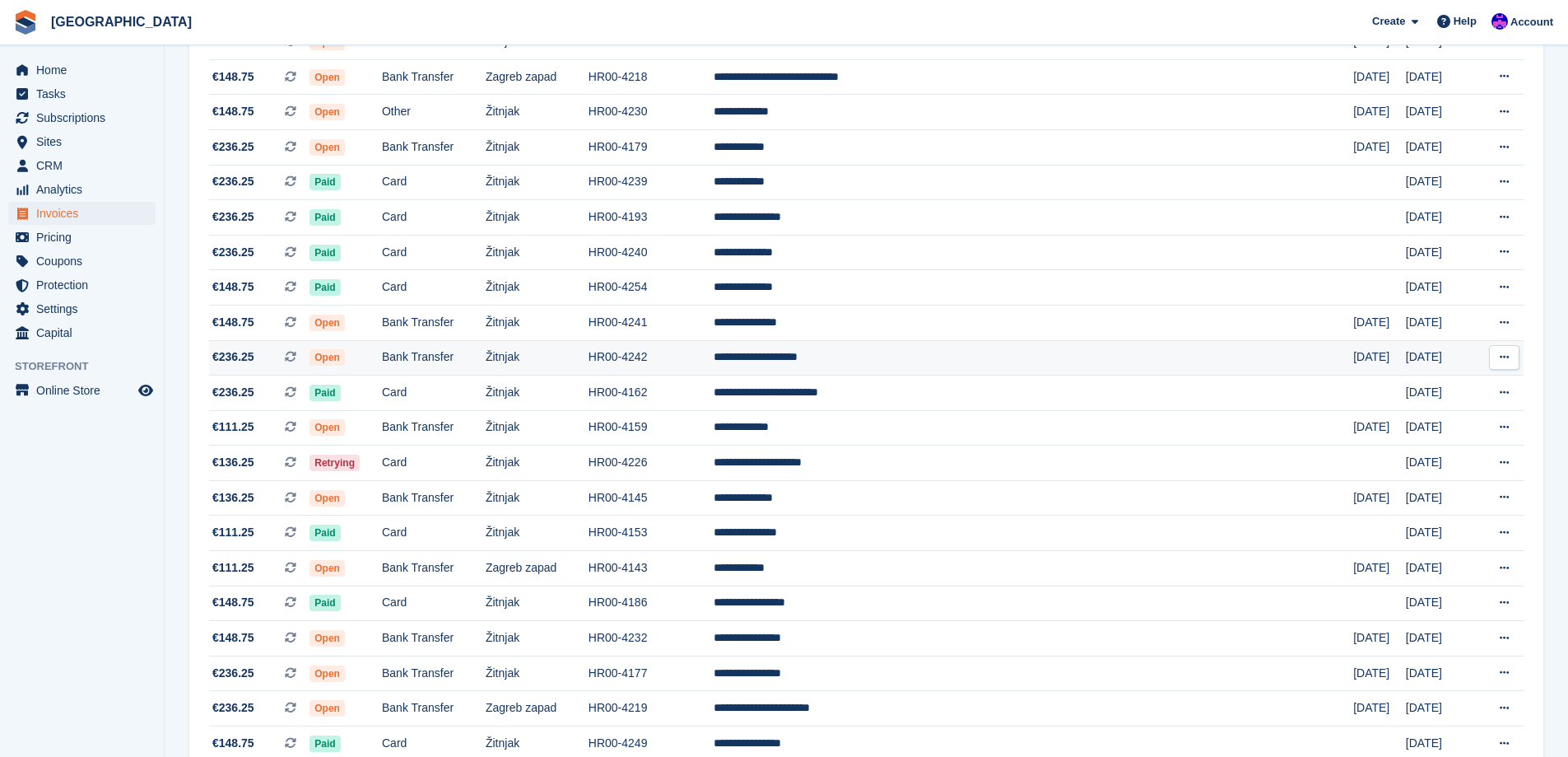
click at [486, 348] on td "Bank Transfer" at bounding box center [434, 357] width 104 height 36
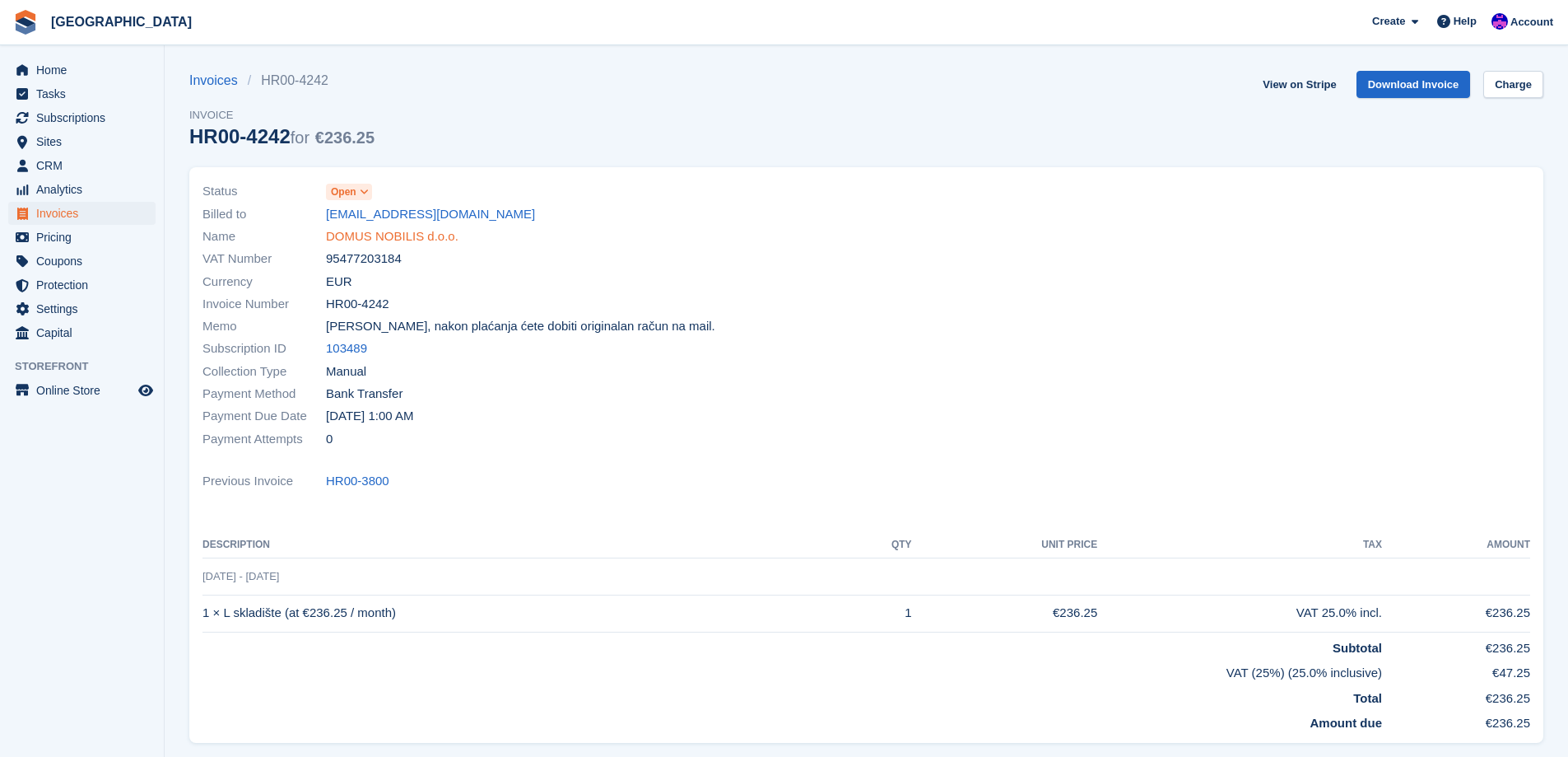
click at [375, 238] on link "DOMUS NOBILIS d.o.o." at bounding box center [392, 237] width 132 height 19
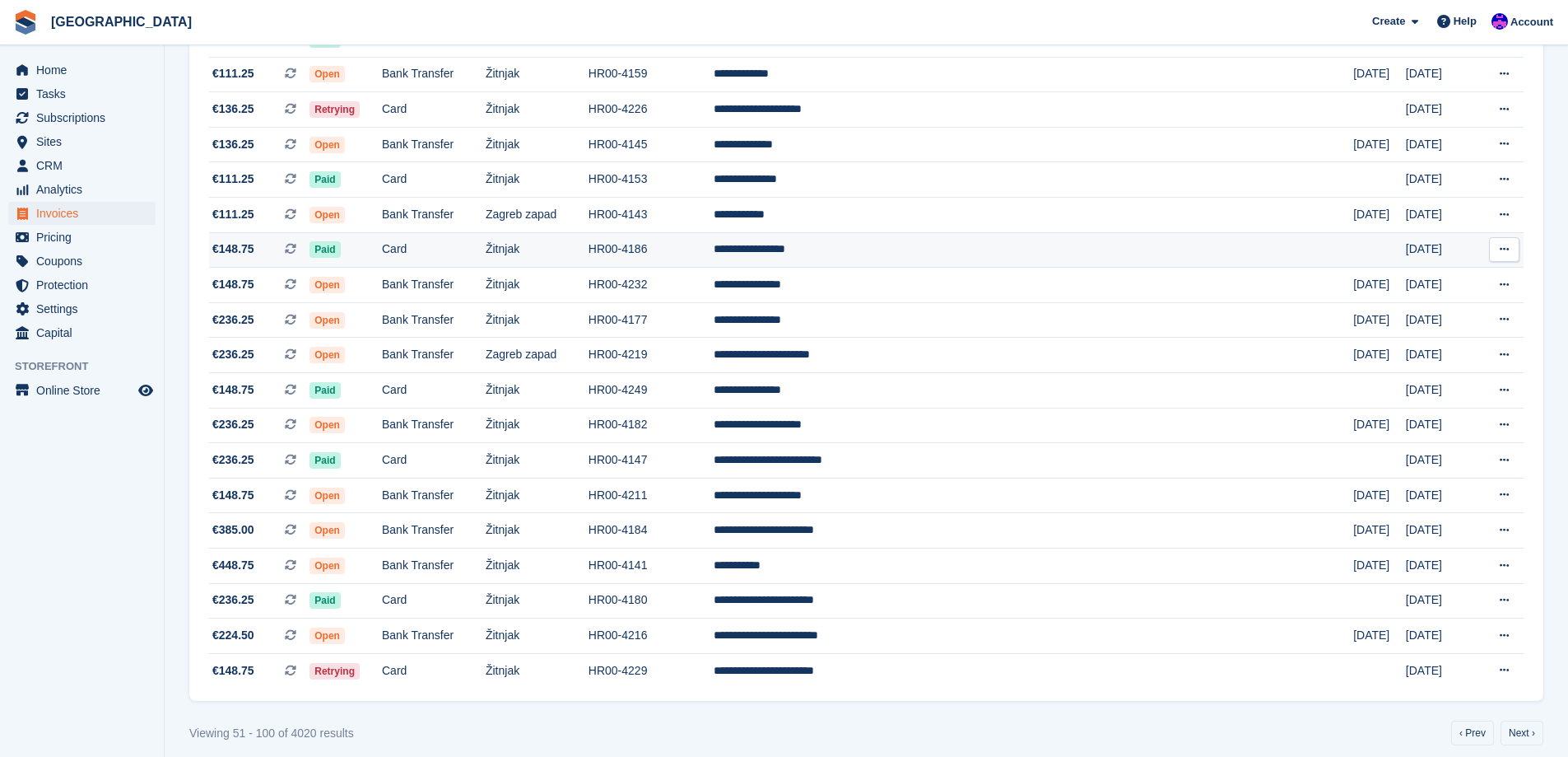
scroll to position [1355, 0]
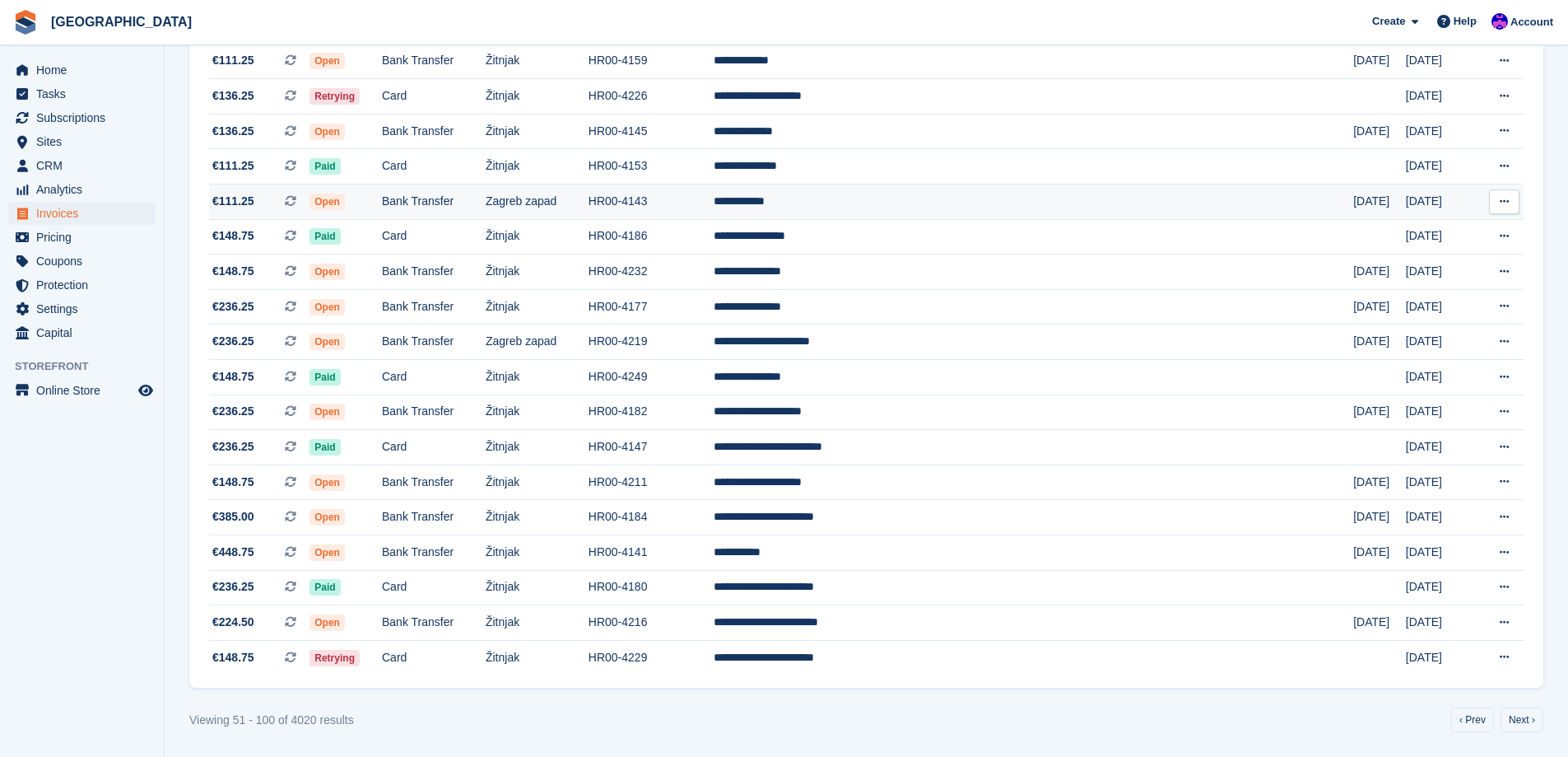
click at [382, 213] on td "Open" at bounding box center [345, 202] width 72 height 36
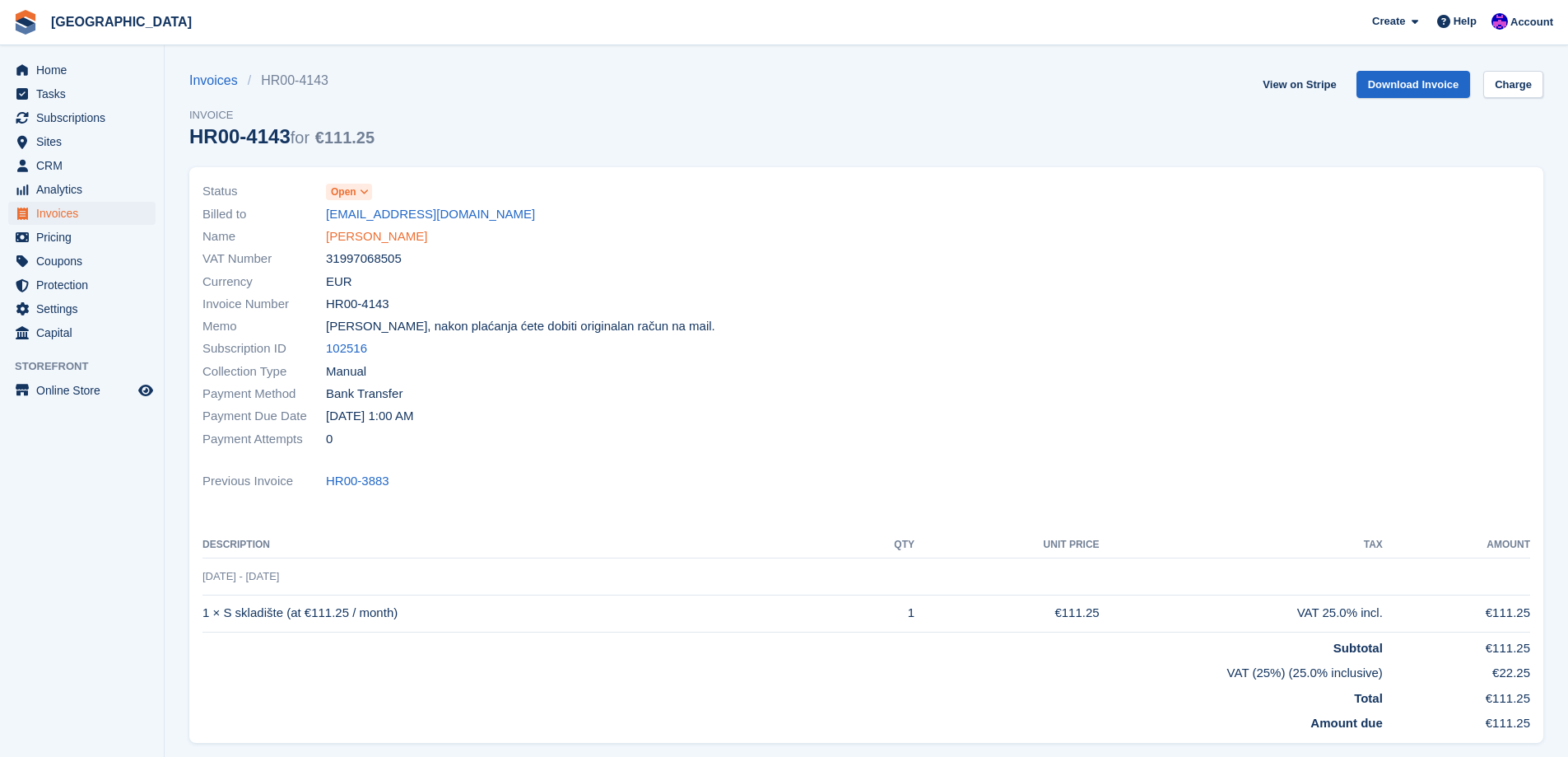
click at [389, 237] on link "Ivan Kolonić" at bounding box center [376, 237] width 101 height 19
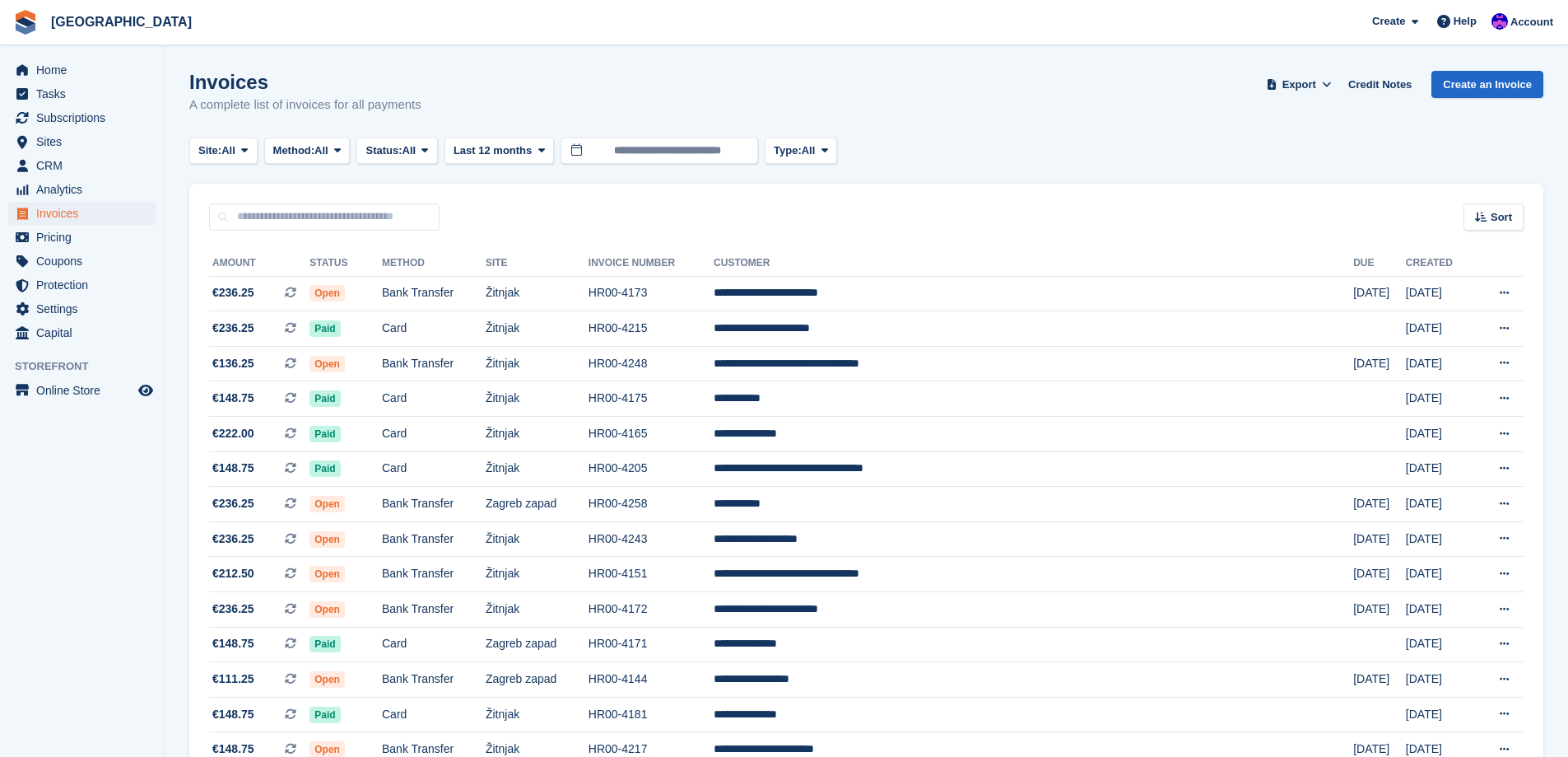
scroll to position [1355, 0]
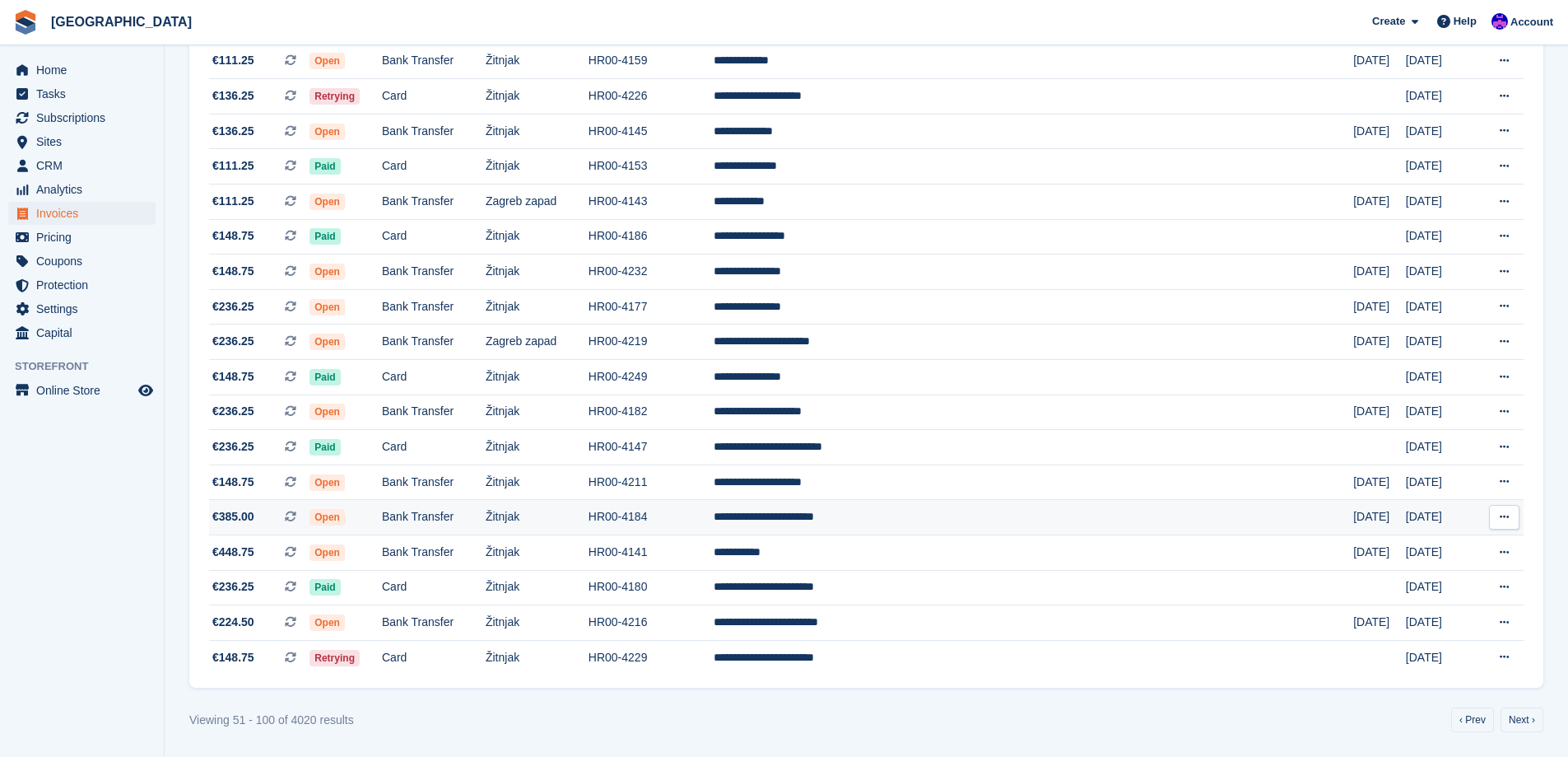
click at [477, 515] on td "Bank Transfer" at bounding box center [434, 517] width 104 height 36
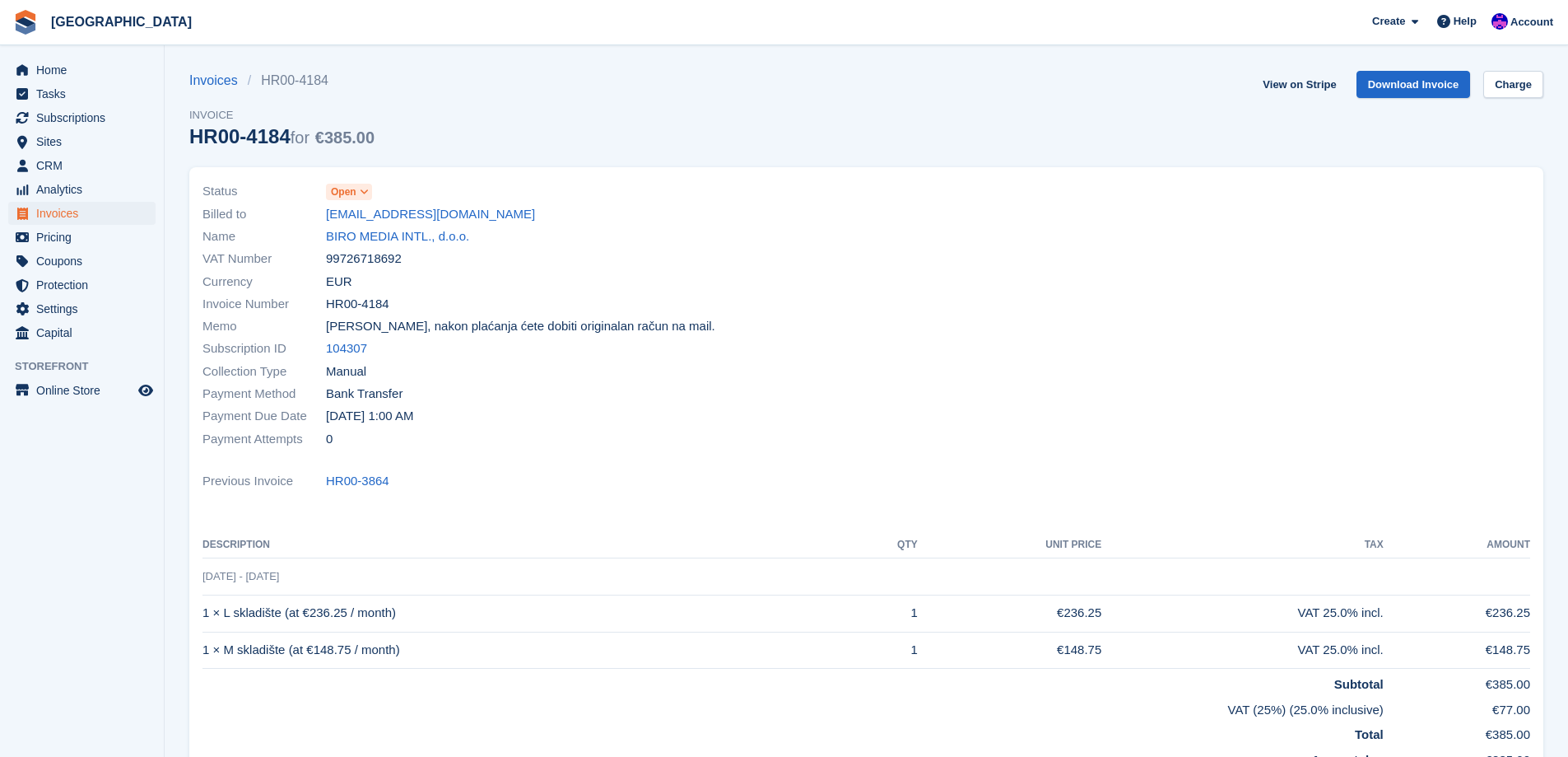
click at [372, 231] on link "BIRO MEDIA INTL., d.o.o." at bounding box center [397, 237] width 143 height 19
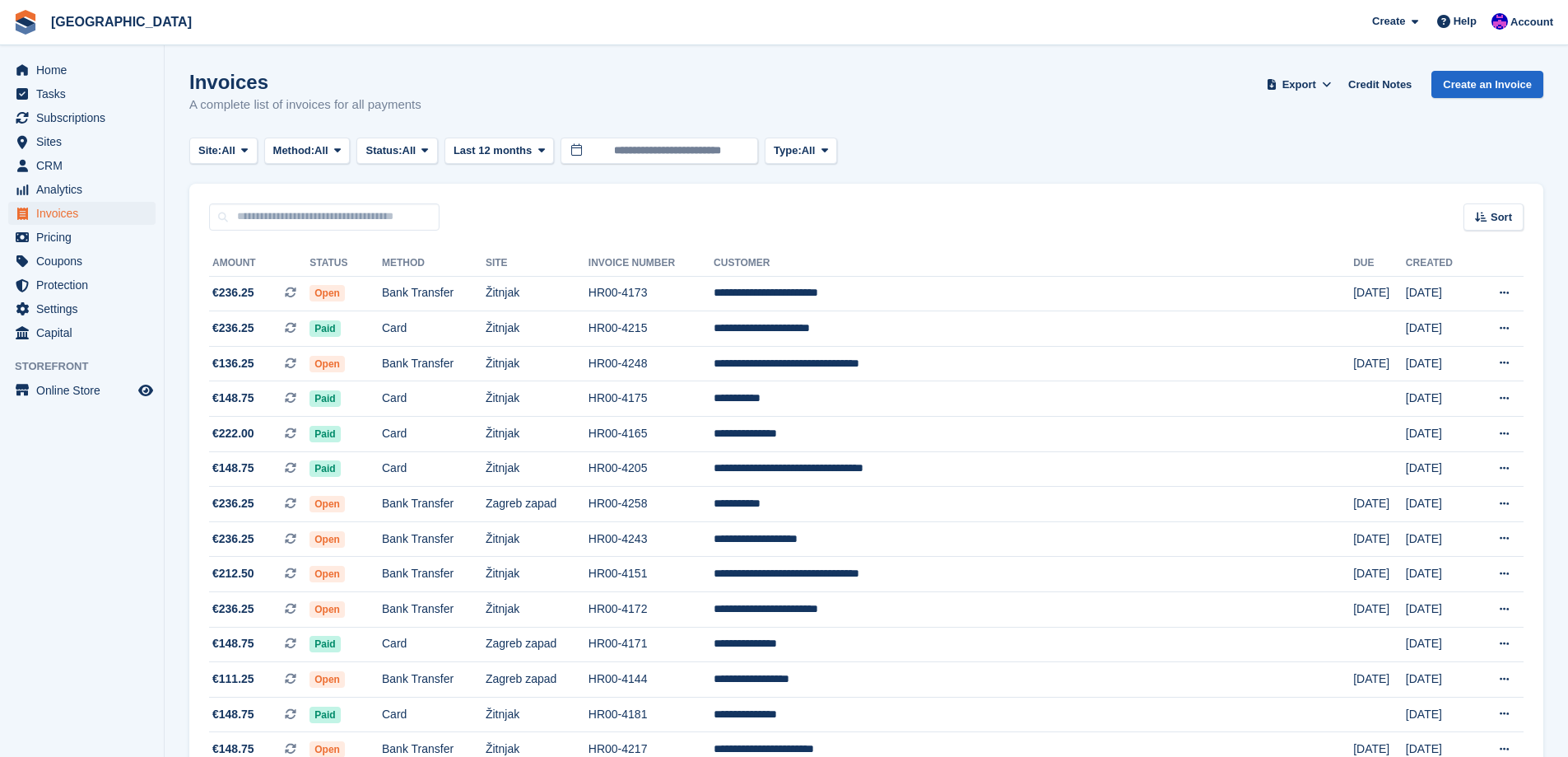
scroll to position [1355, 0]
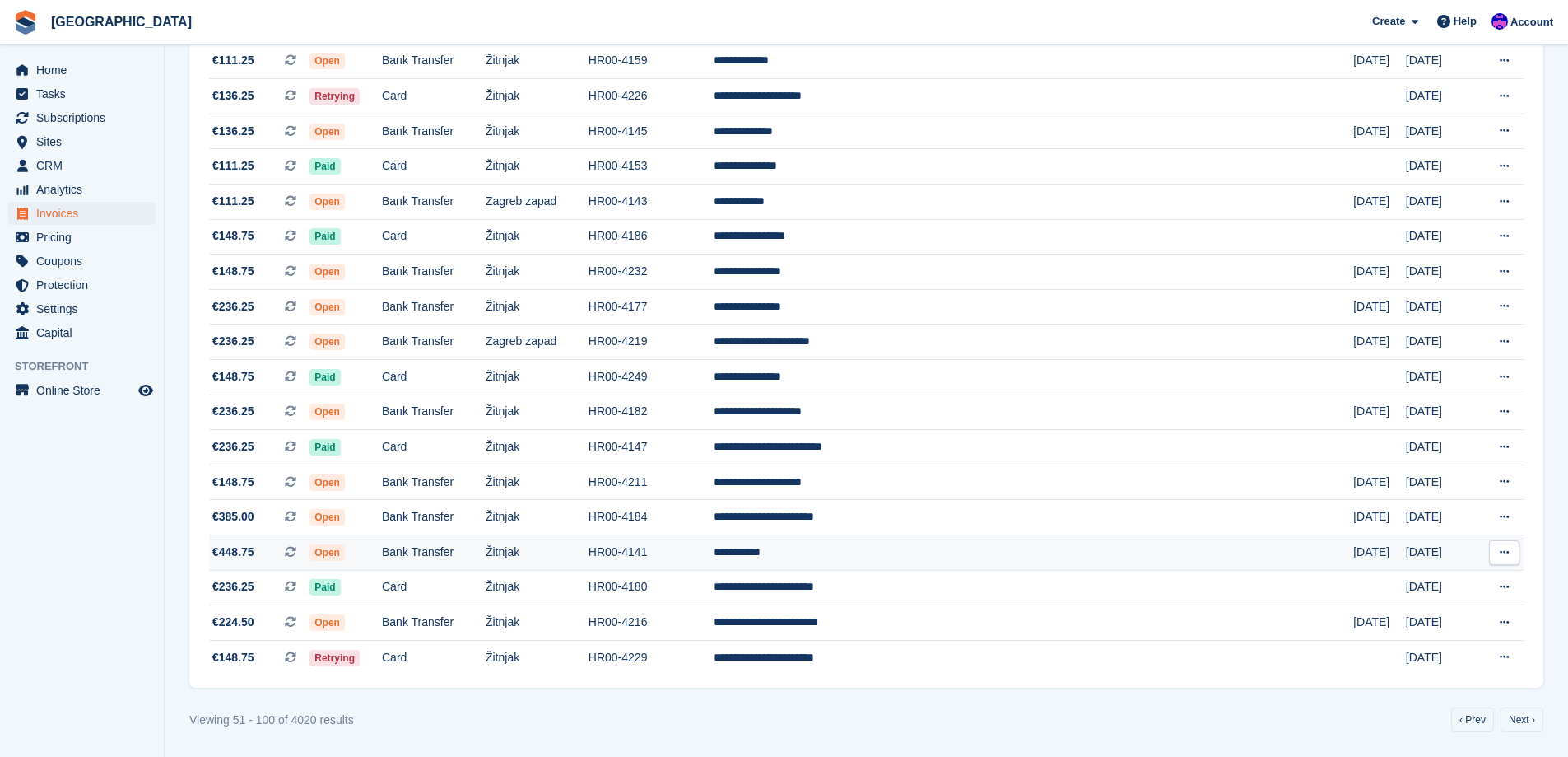
click at [471, 553] on td "Bank Transfer" at bounding box center [434, 553] width 104 height 36
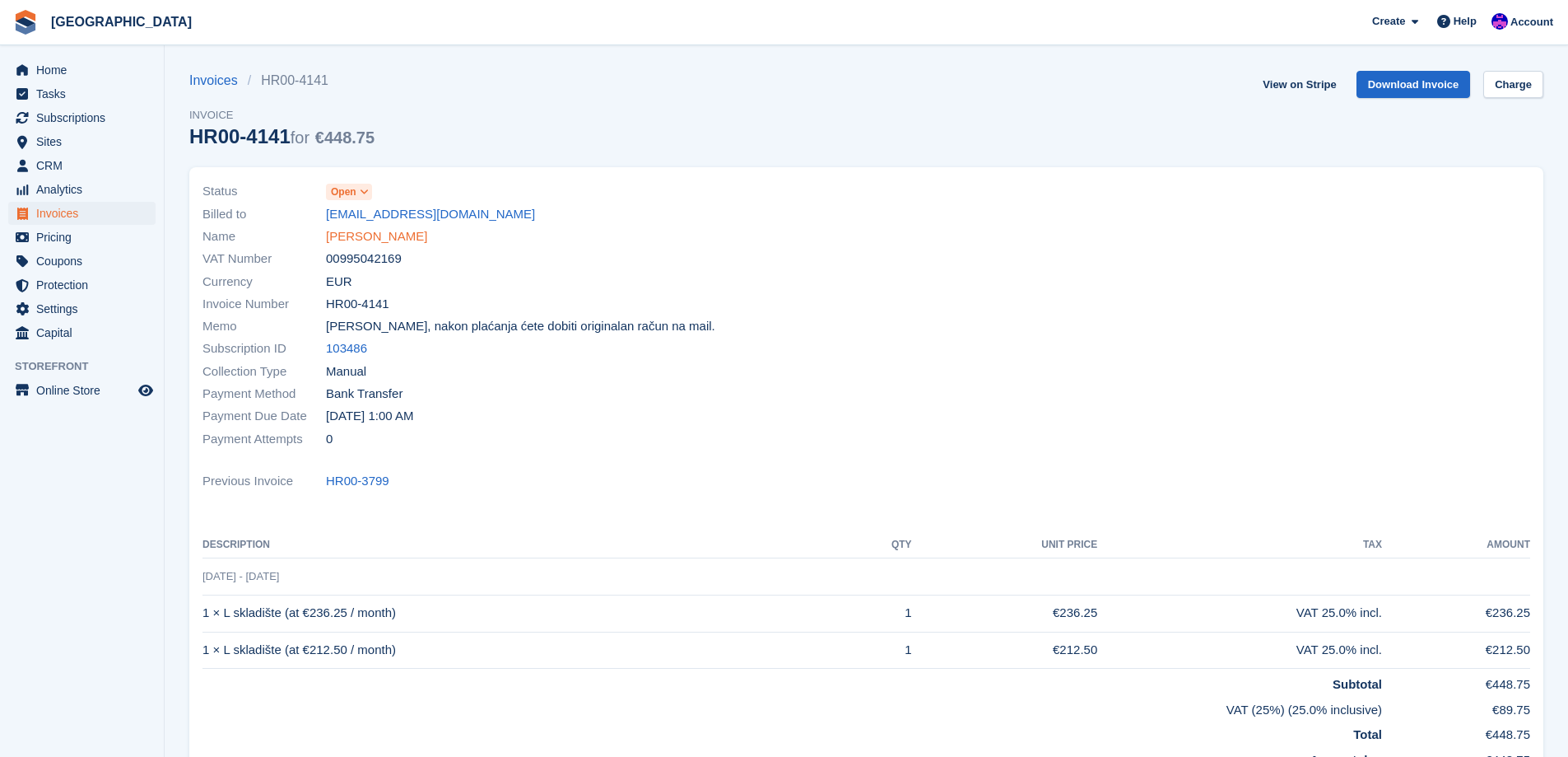
click at [353, 236] on link "[PERSON_NAME]" at bounding box center [376, 237] width 101 height 19
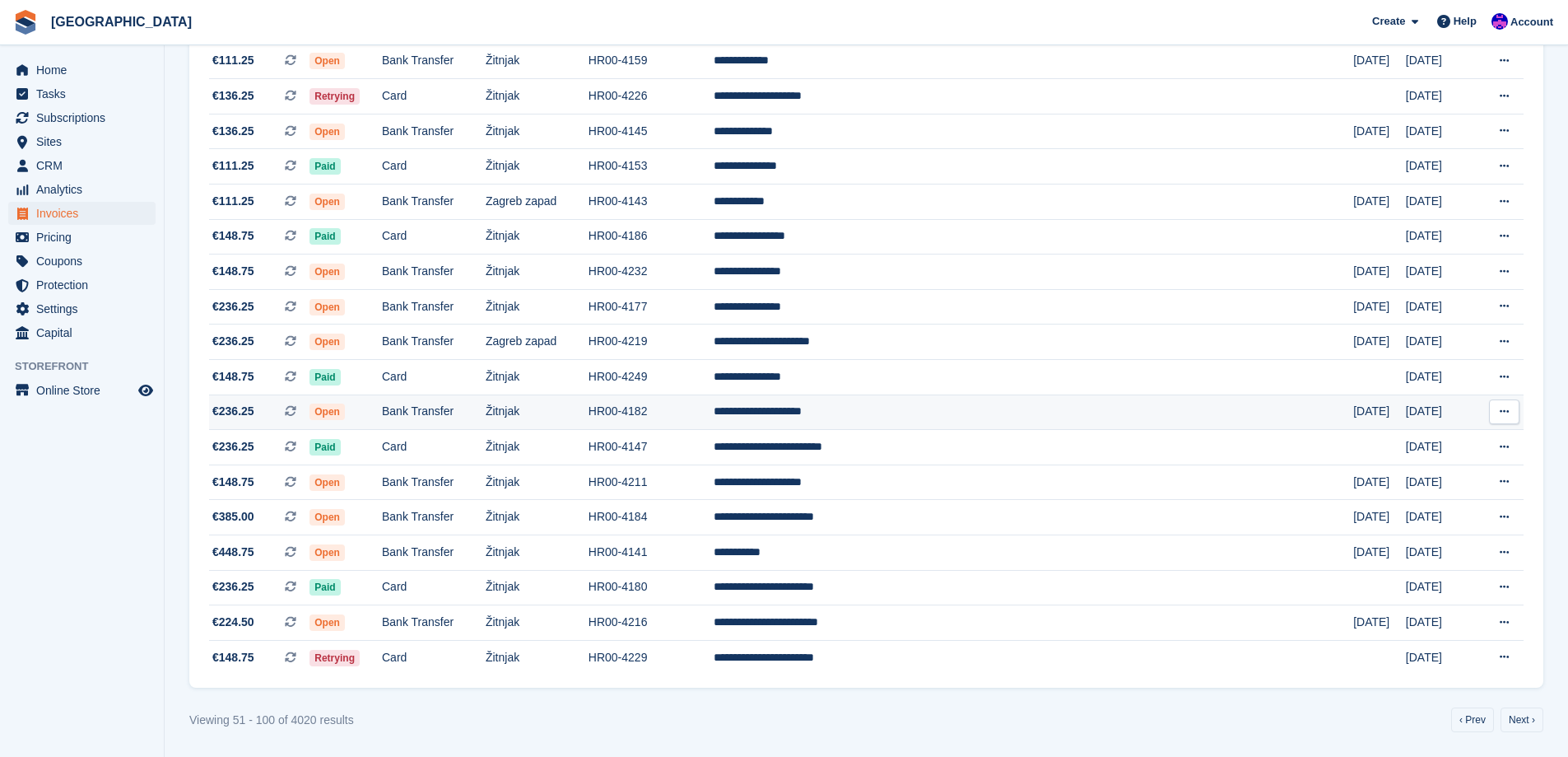
scroll to position [1355, 0]
click at [1536, 720] on link "Next ›" at bounding box center [1521, 720] width 43 height 25
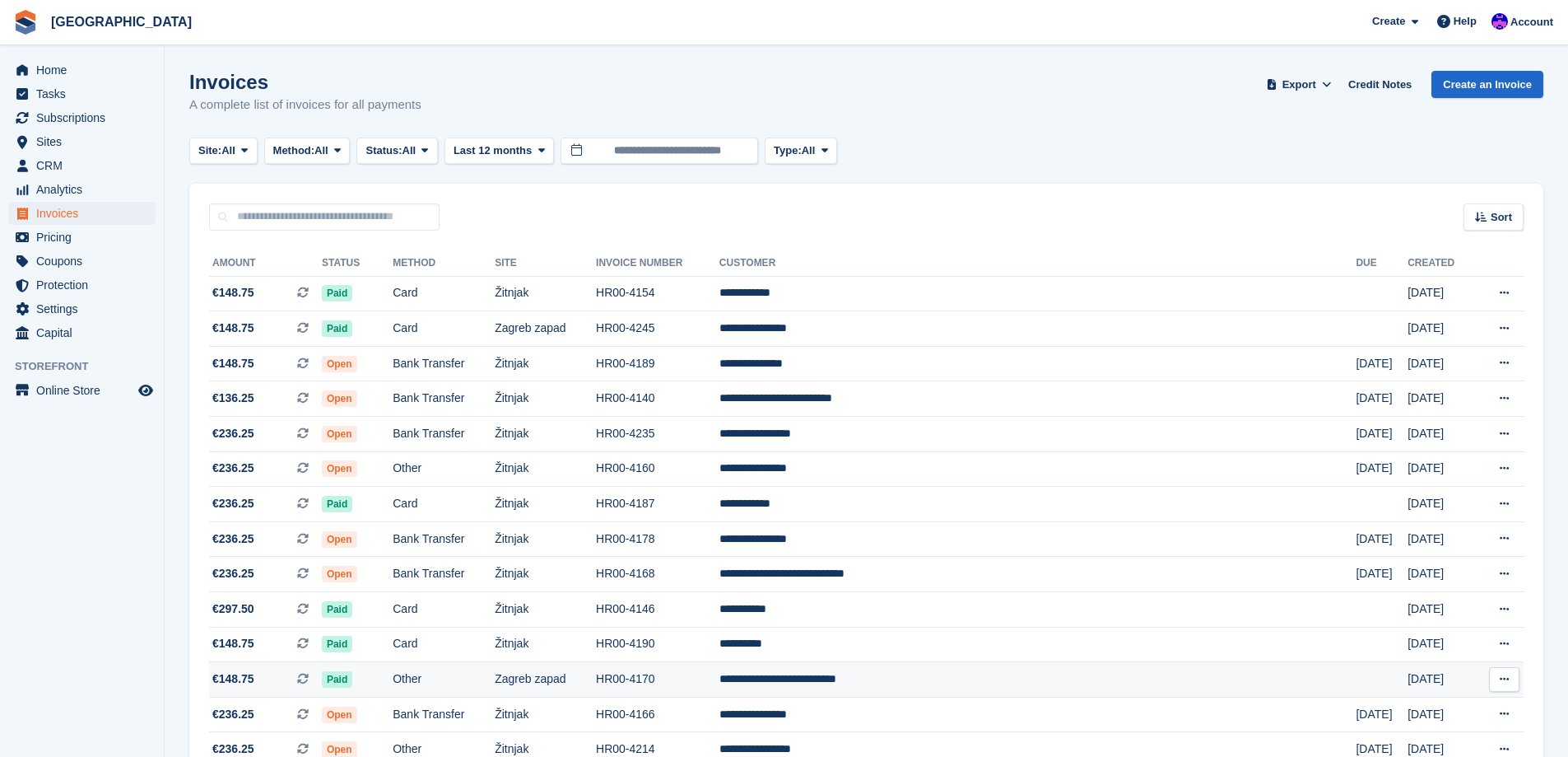
click at [930, 677] on td "**********" at bounding box center [1037, 679] width 637 height 36
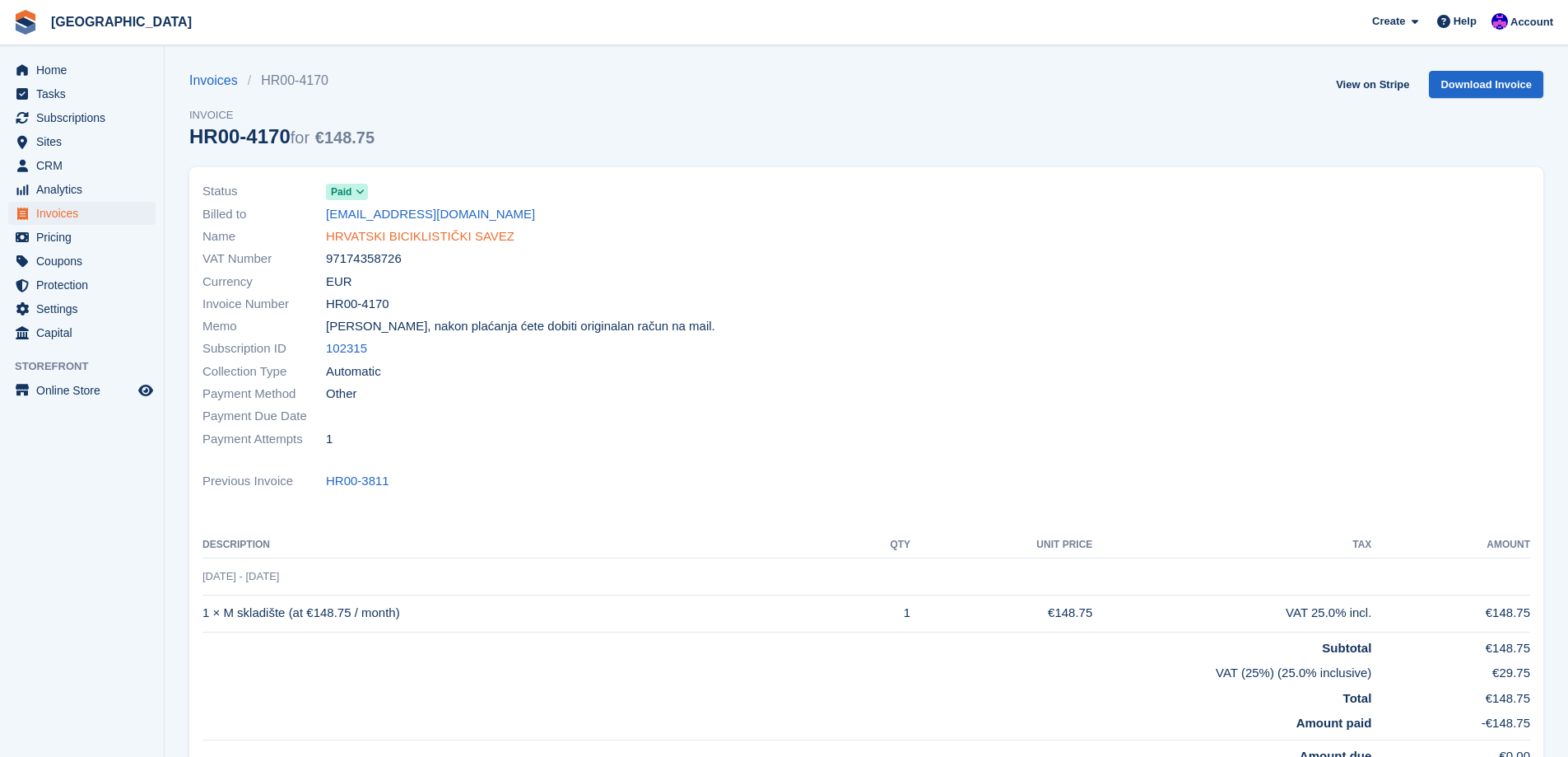
click at [382, 231] on link "HRVATSKI BICIKLISTIČKI SAVEZ" at bounding box center [420, 237] width 188 height 19
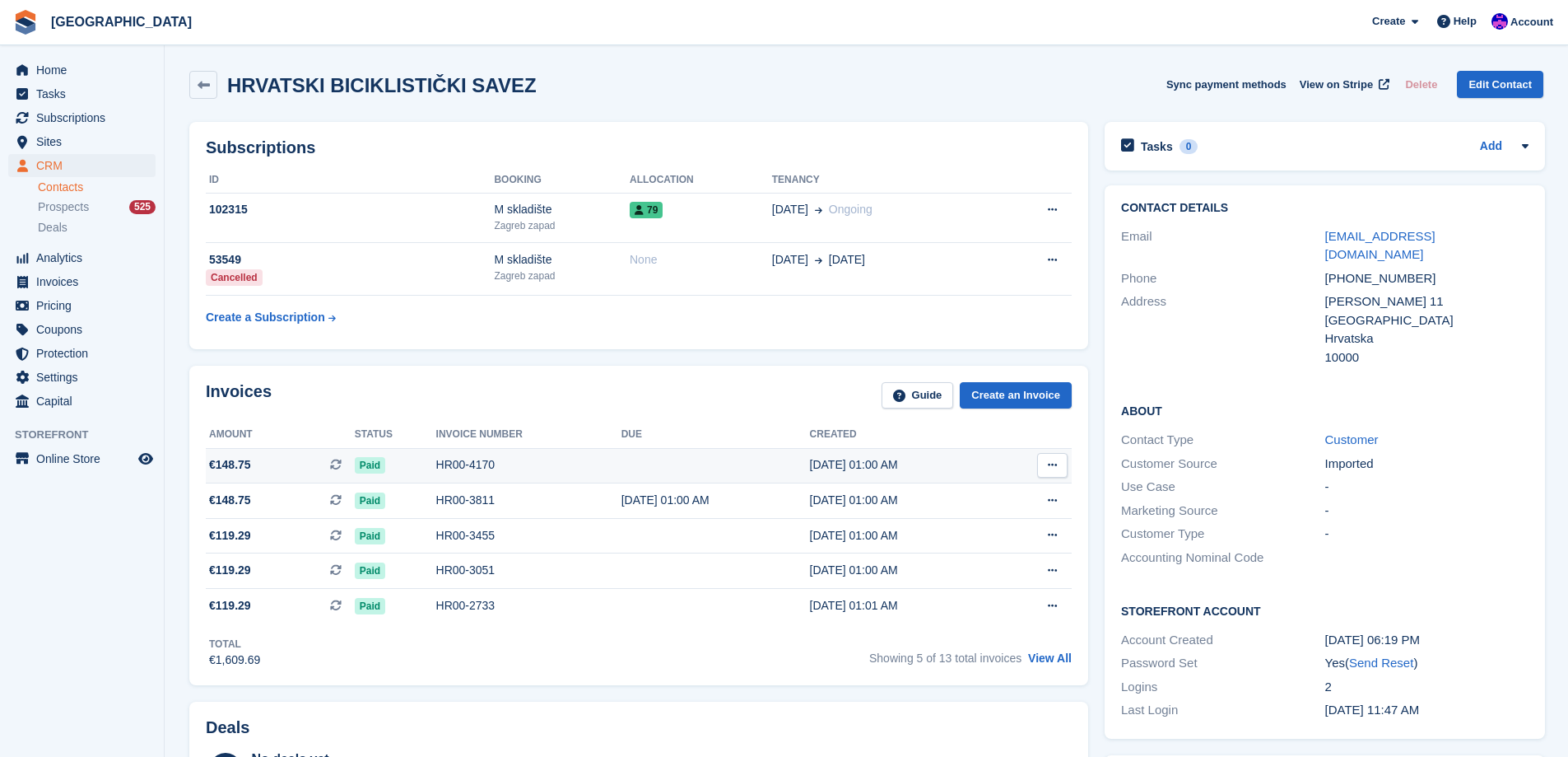
click at [455, 478] on td "HR00-4170" at bounding box center [528, 465] width 185 height 36
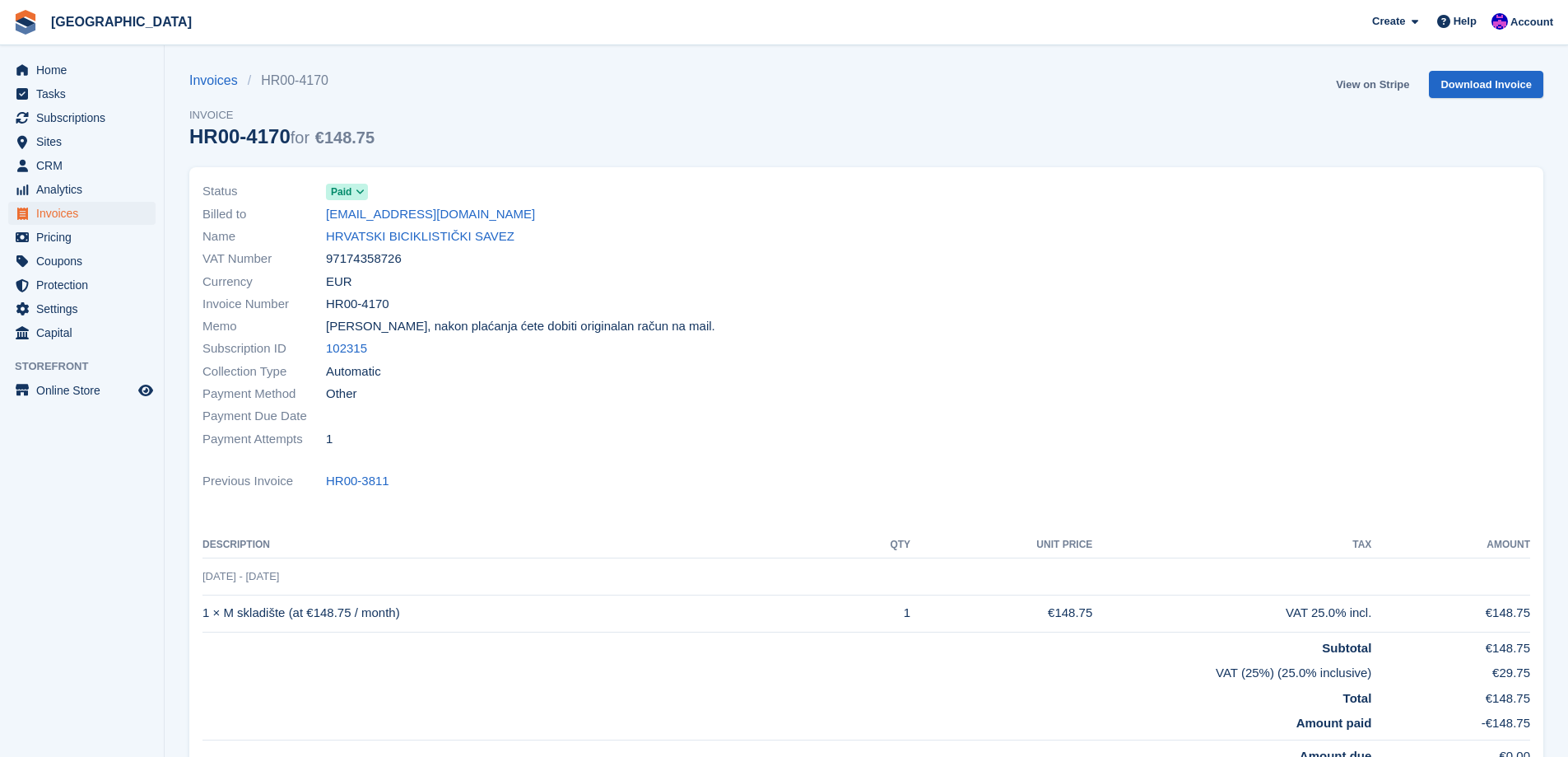
click at [1369, 83] on link "View on Stripe" at bounding box center [1372, 84] width 87 height 27
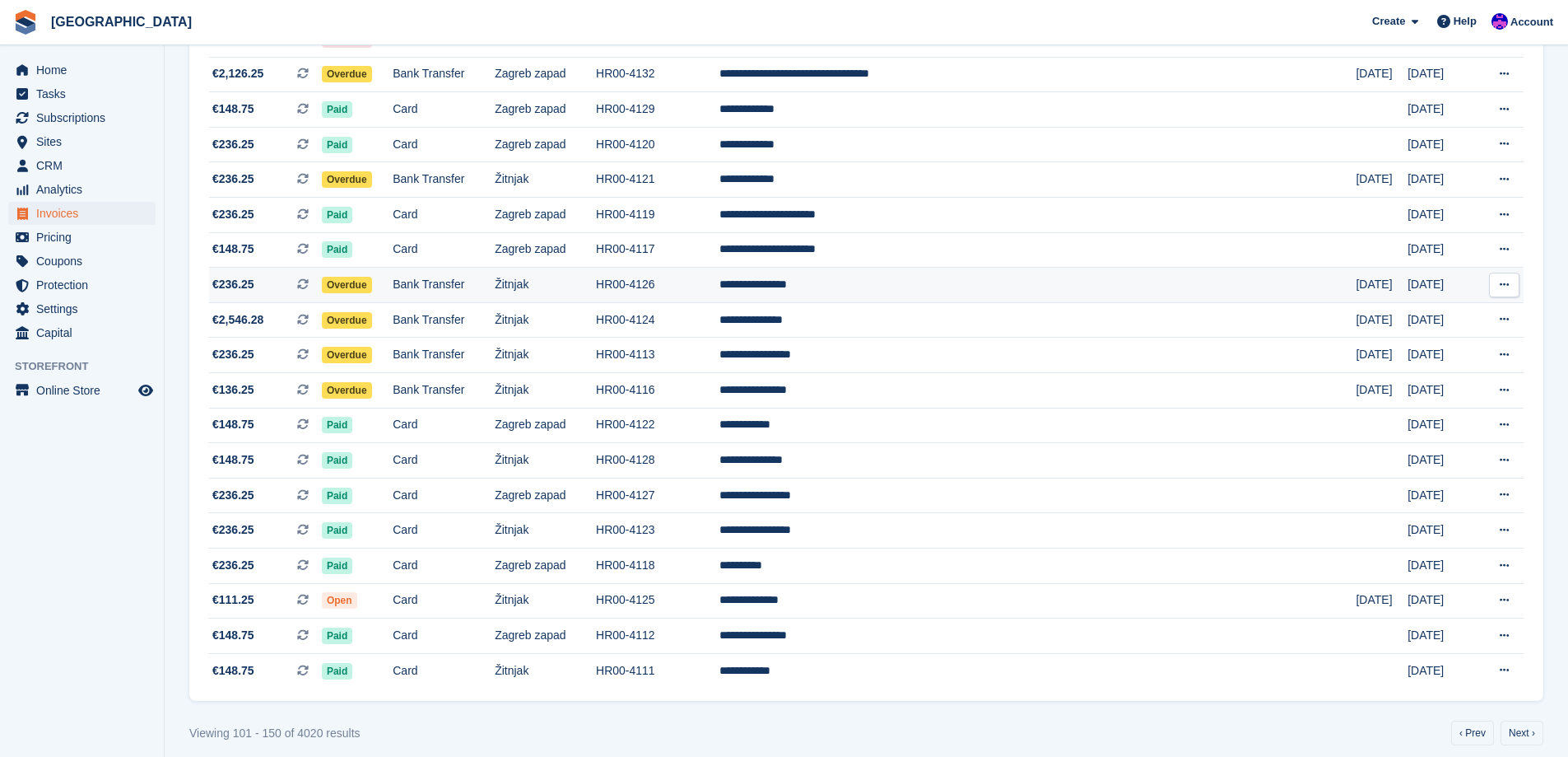
scroll to position [1355, 0]
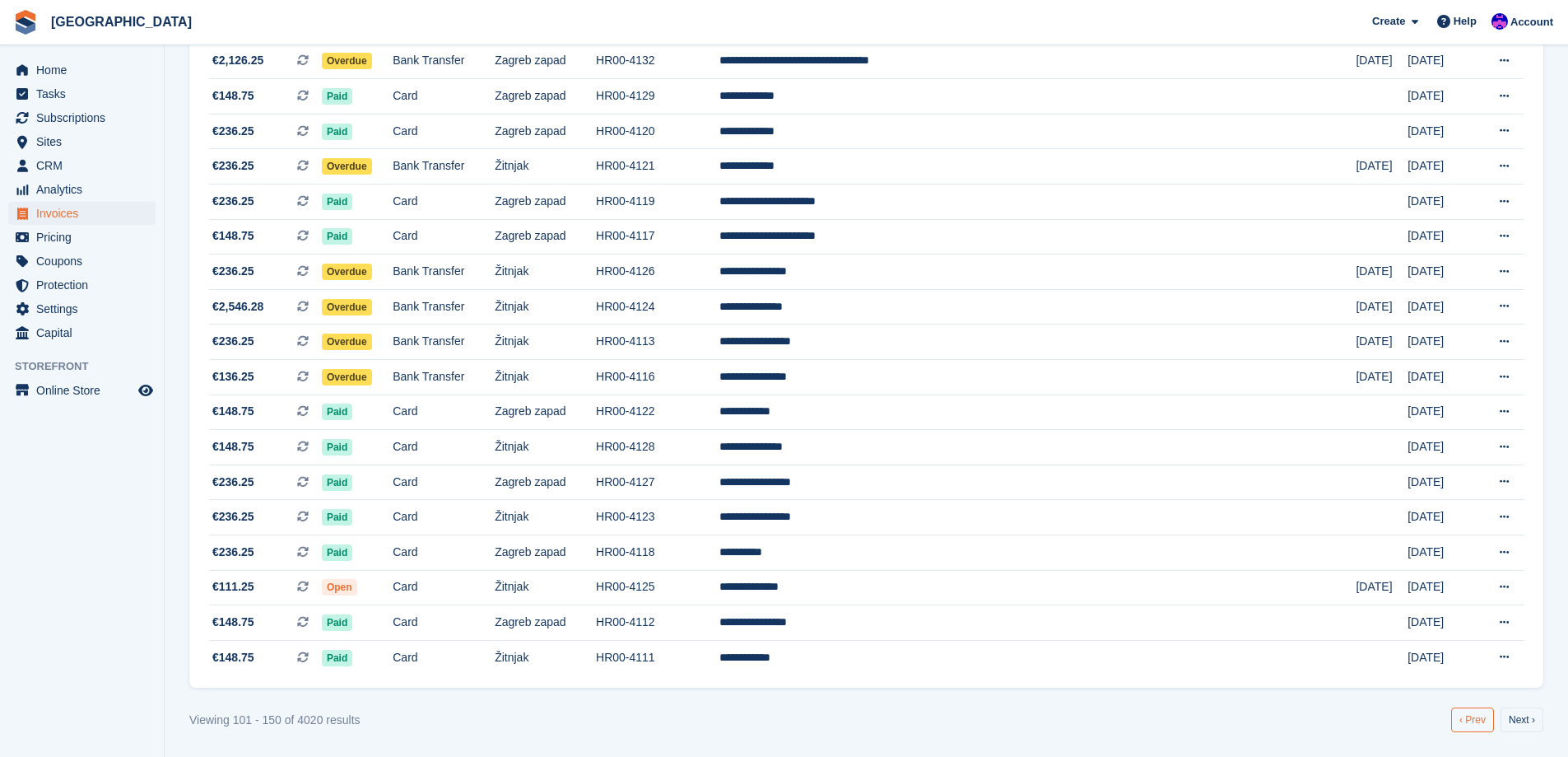
click at [1476, 726] on link "‹ Prev" at bounding box center [1472, 720] width 43 height 25
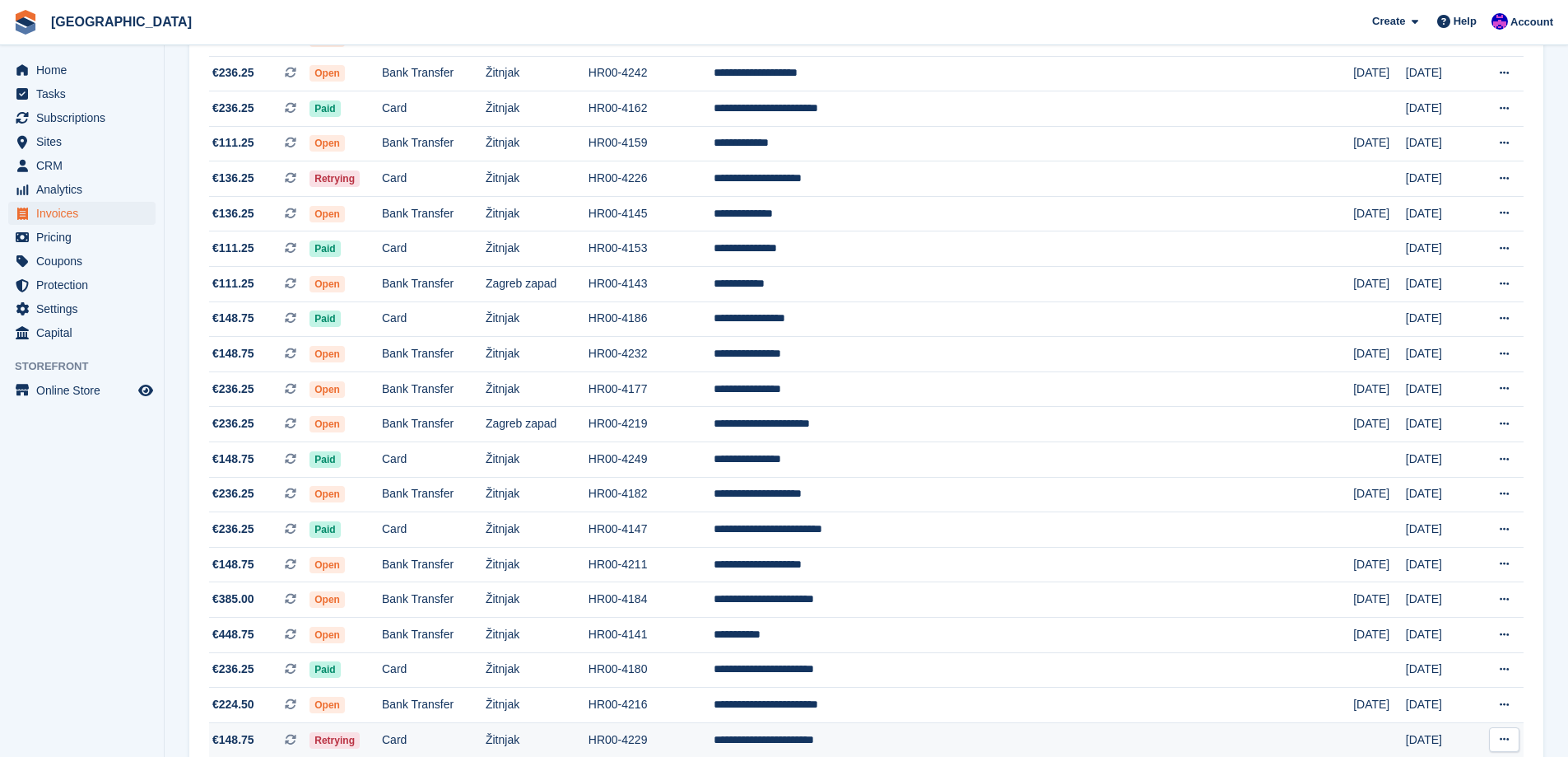
scroll to position [1355, 0]
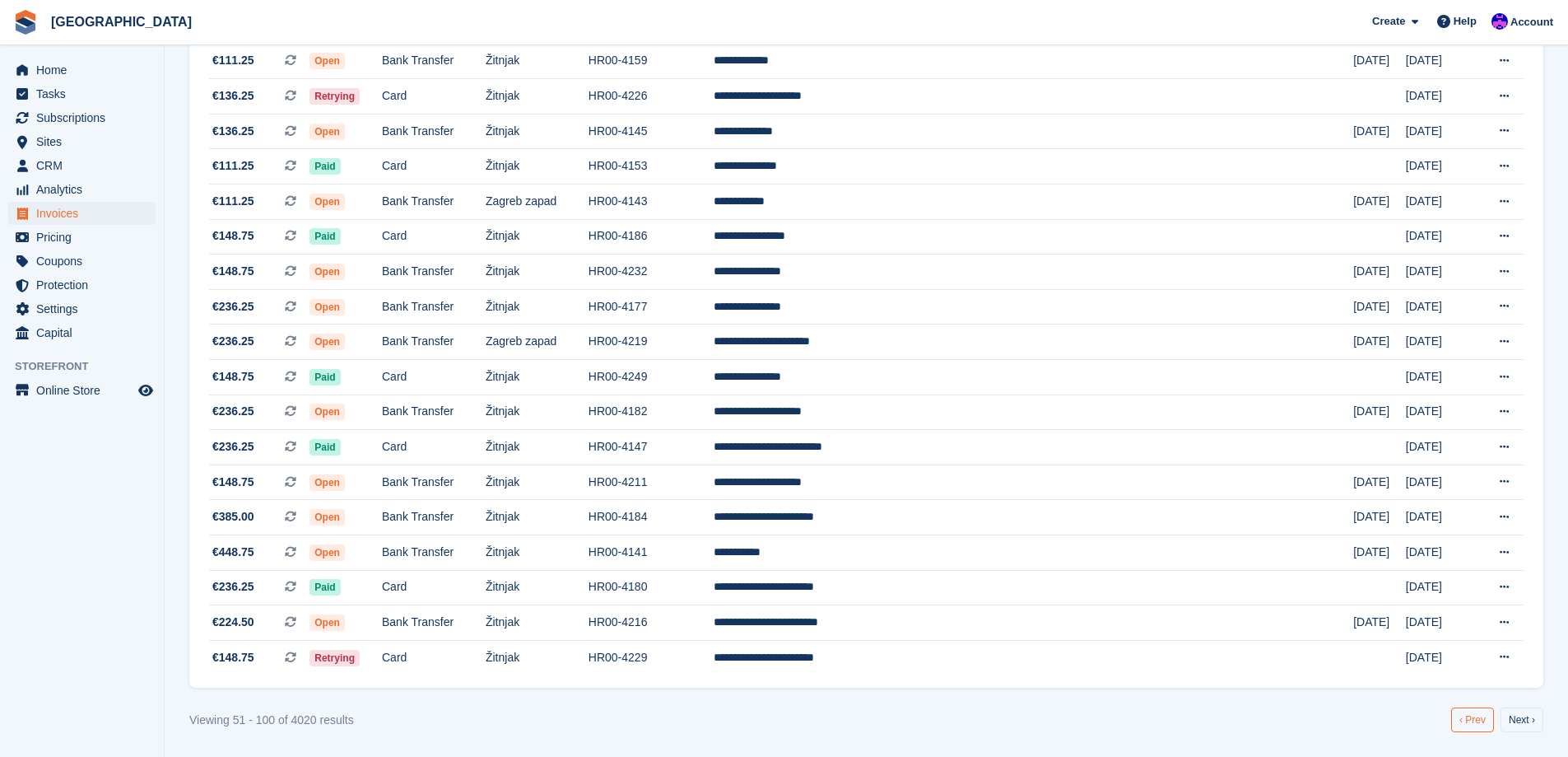
click at [1459, 726] on link "‹ Prev" at bounding box center [1472, 720] width 43 height 25
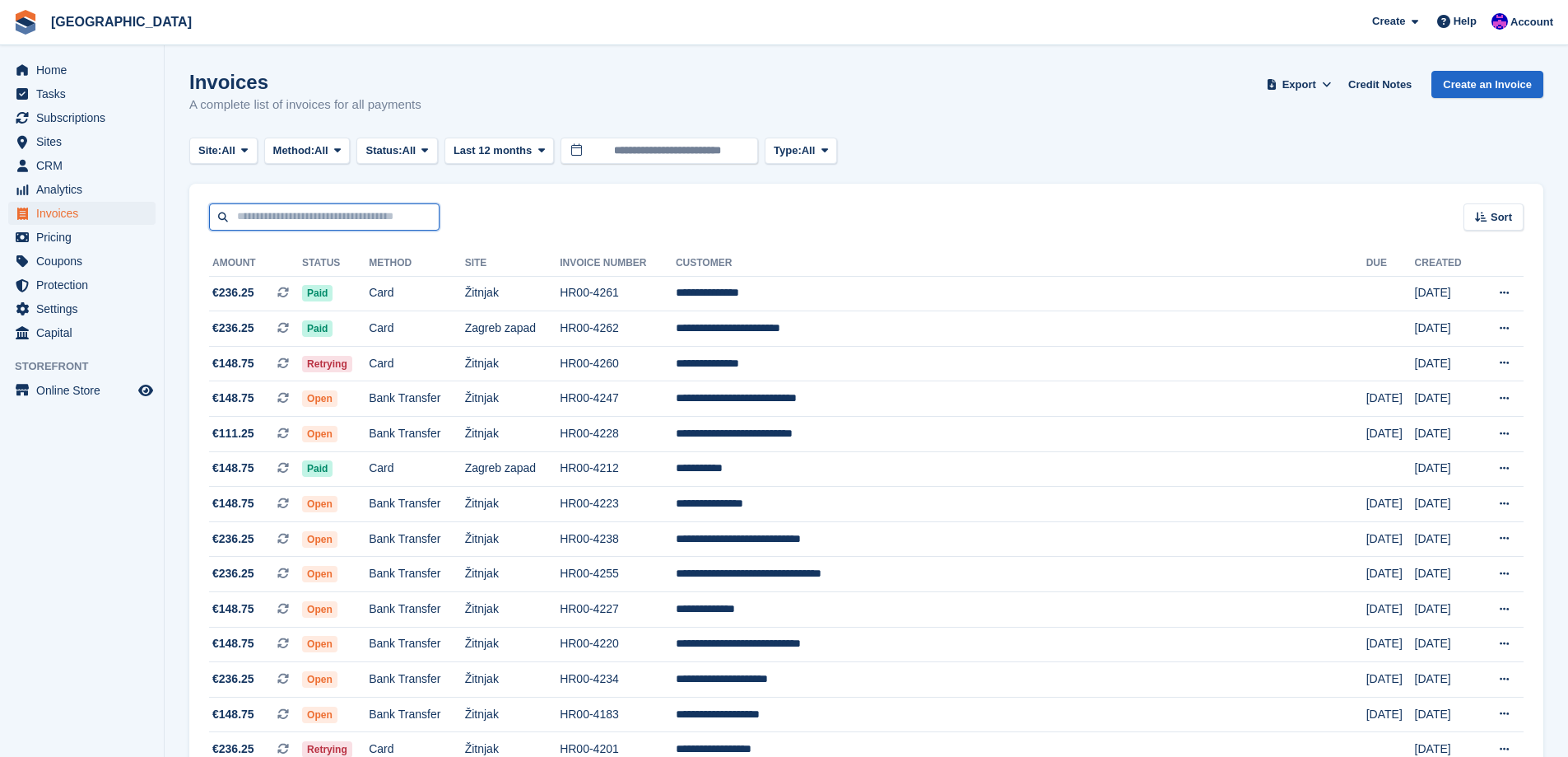
click at [355, 222] on input "text" at bounding box center [324, 218] width 230 height 27
type input "****"
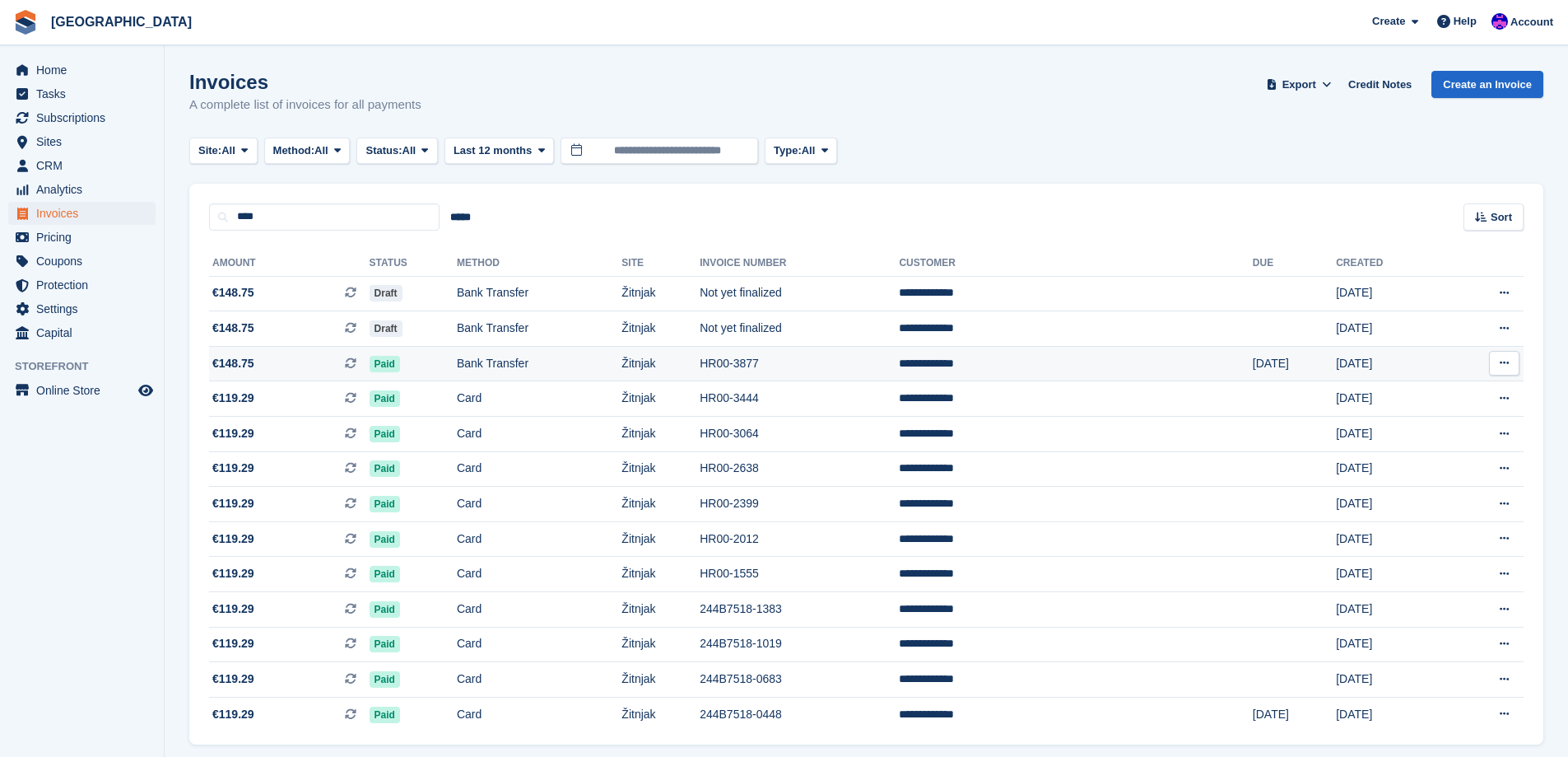
click at [457, 360] on td "Paid" at bounding box center [413, 363] width 87 height 36
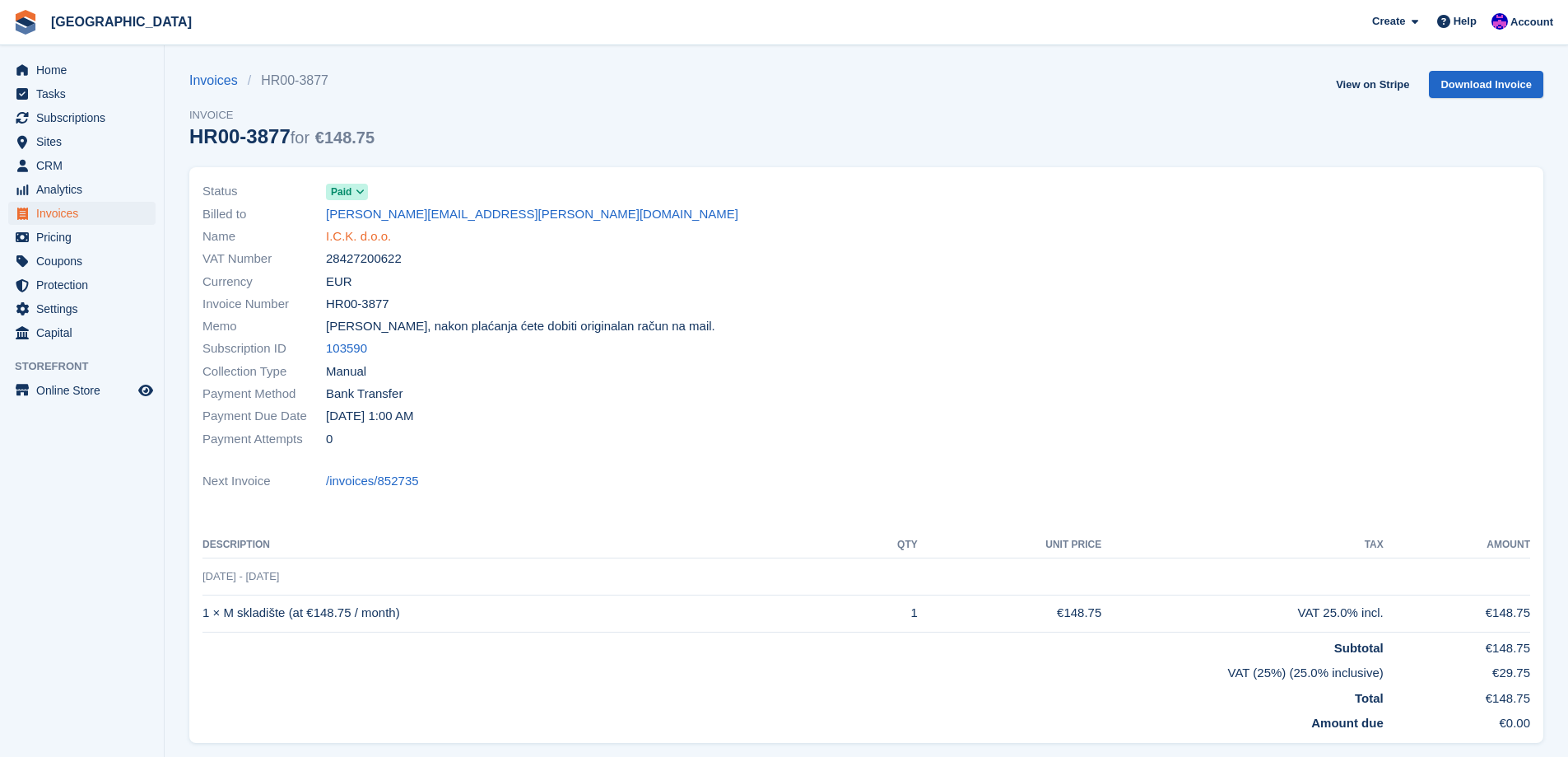
click at [355, 241] on link "I.C.K. d.o.o." at bounding box center [358, 237] width 65 height 19
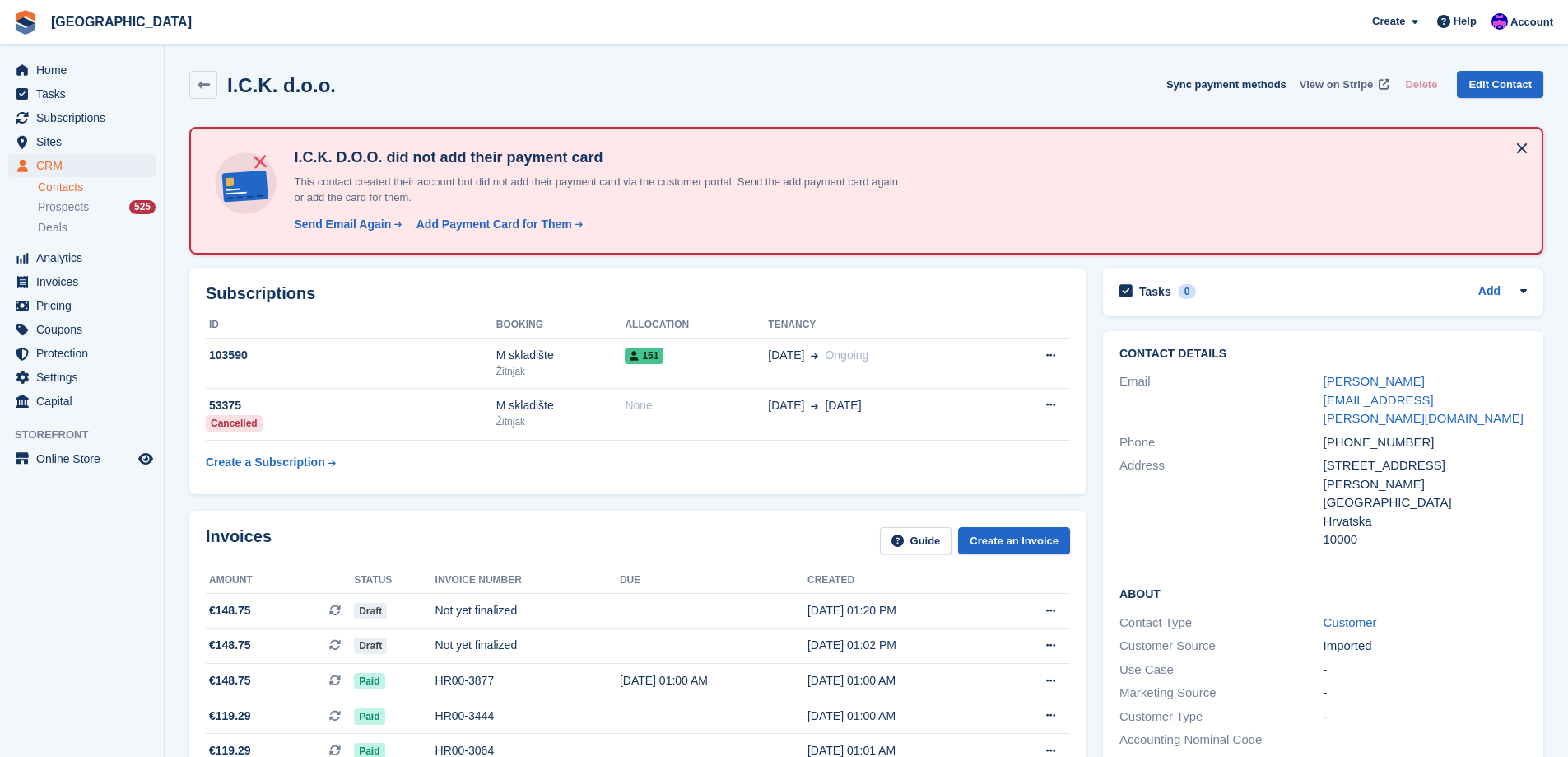
click at [1352, 87] on span "View on Stripe" at bounding box center [1337, 85] width 73 height 16
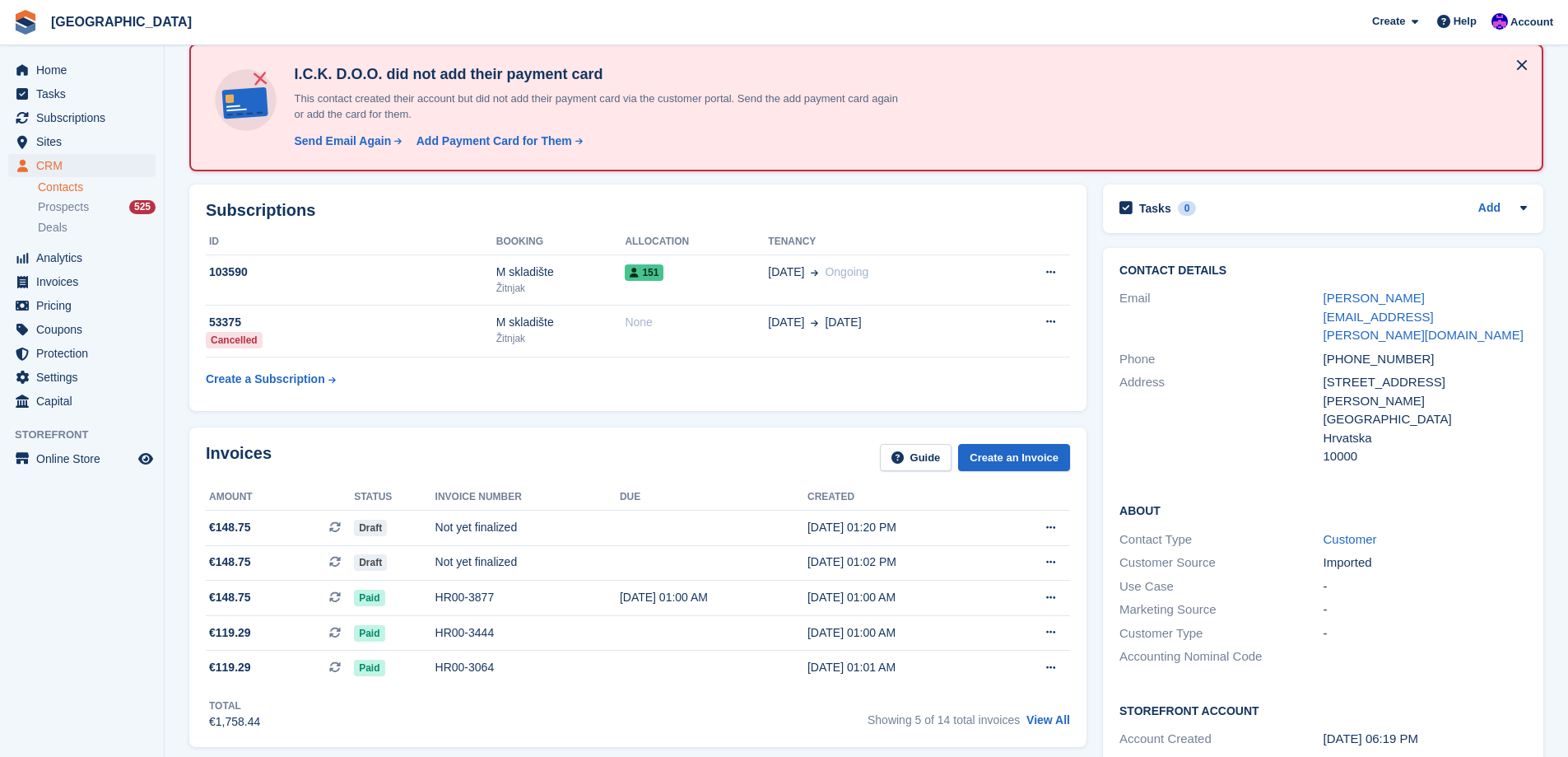
scroll to position [247, 0]
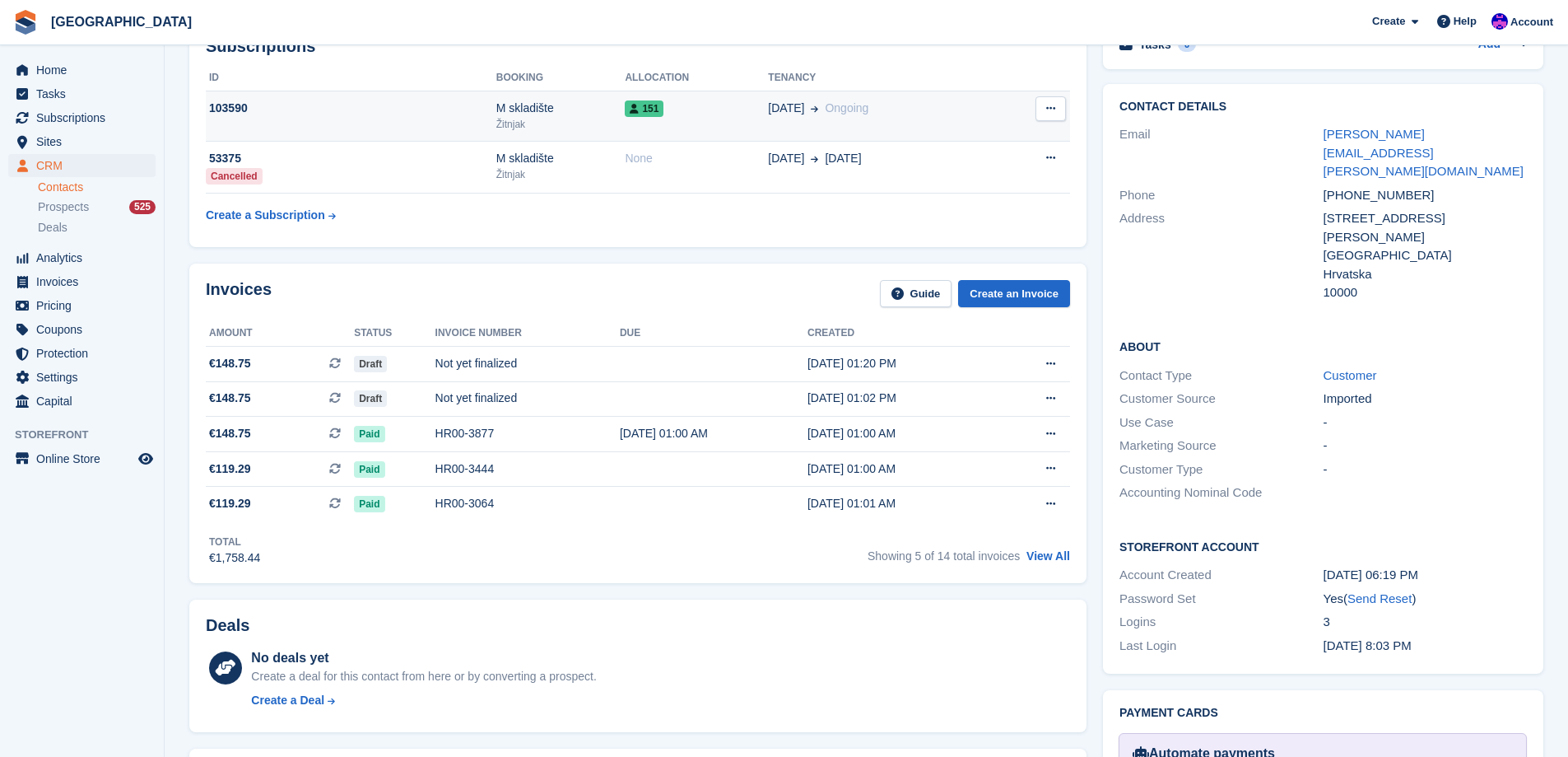
click at [510, 125] on div "Žitnjak" at bounding box center [560, 124] width 129 height 15
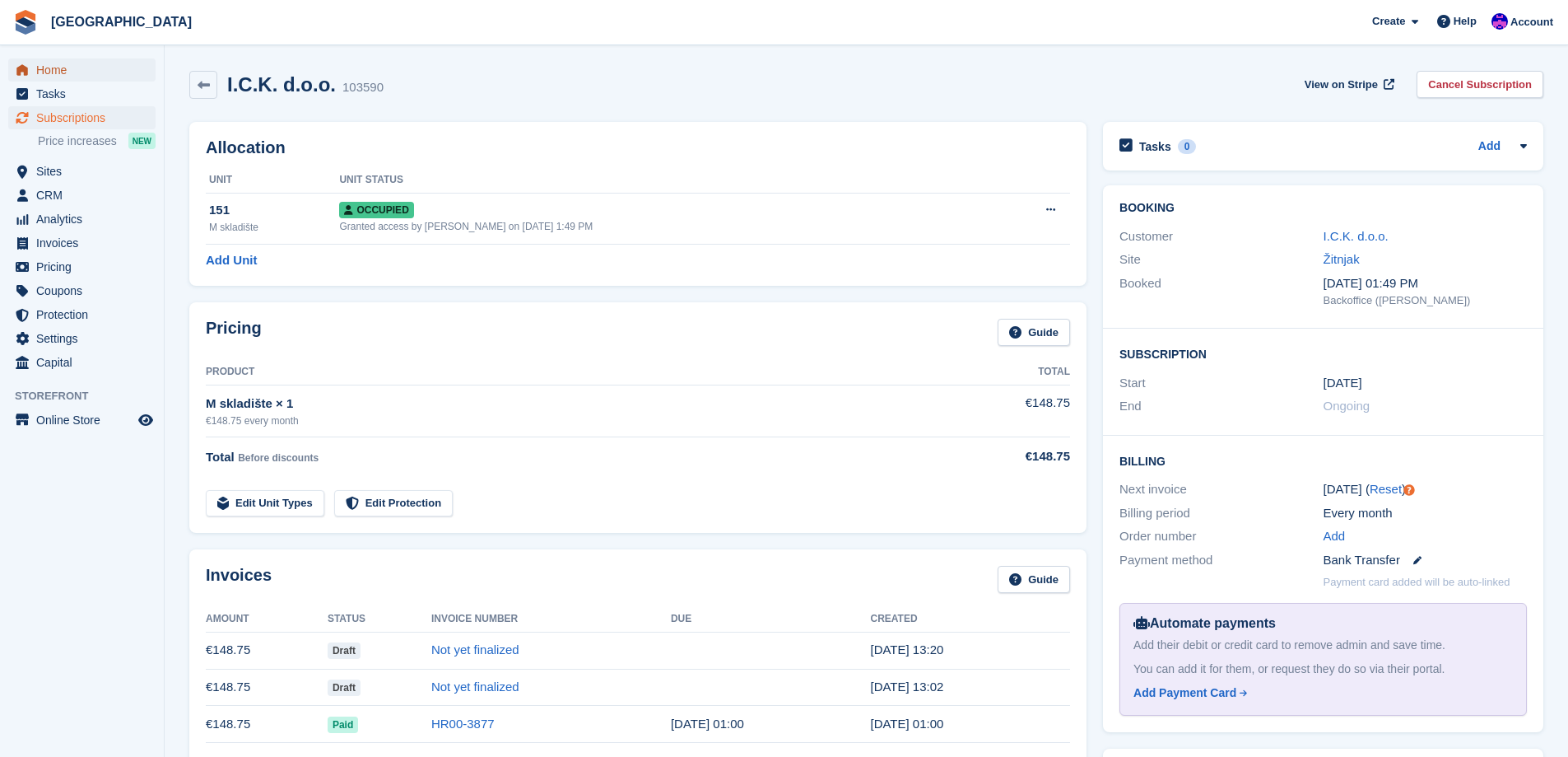
click at [44, 62] on span "Home" at bounding box center [86, 69] width 99 height 23
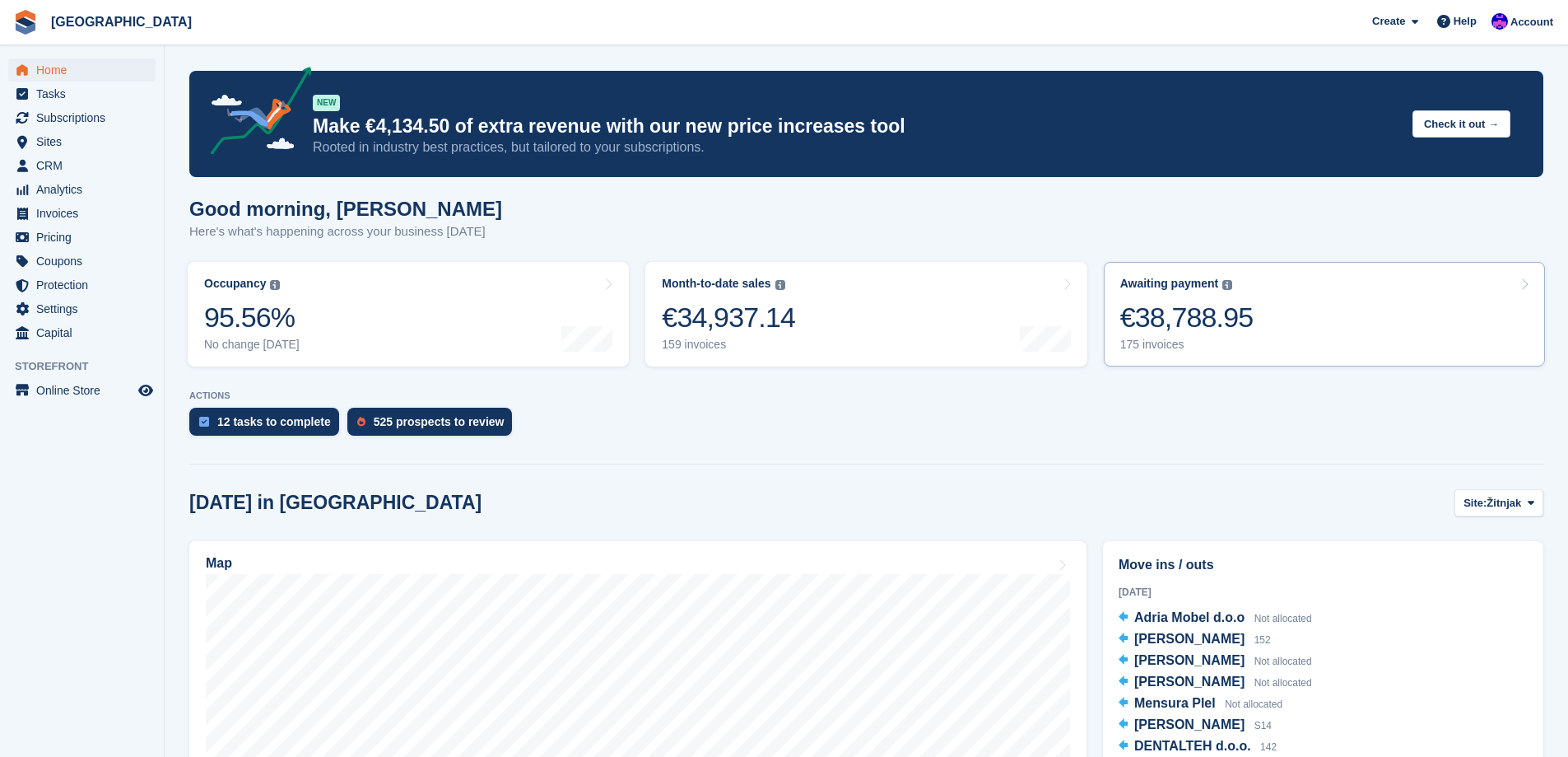
click at [1158, 353] on link "Awaiting payment The total outstanding balance on all open invoices. €38,788.95…" at bounding box center [1324, 314] width 441 height 104
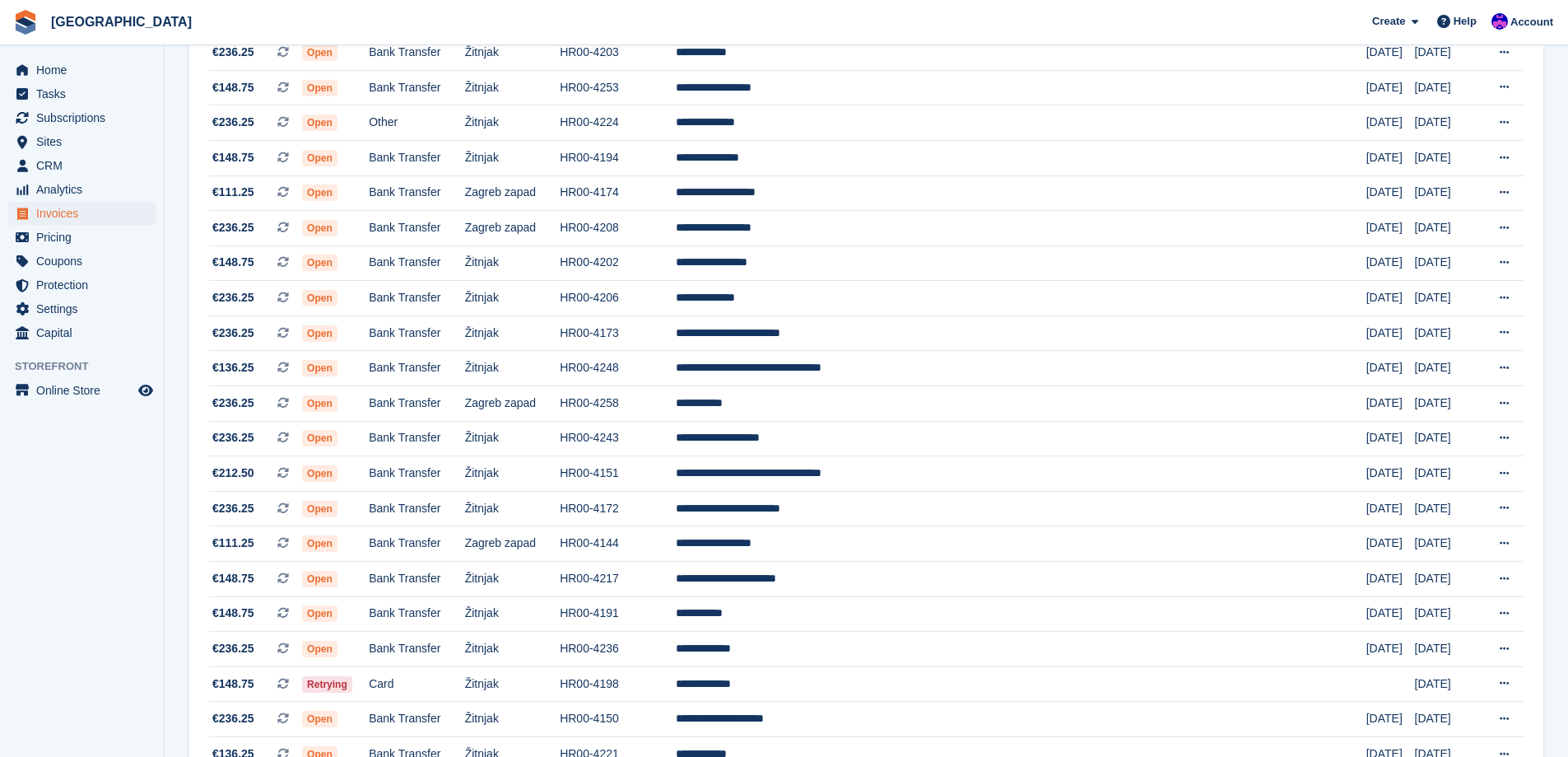
scroll to position [1355, 0]
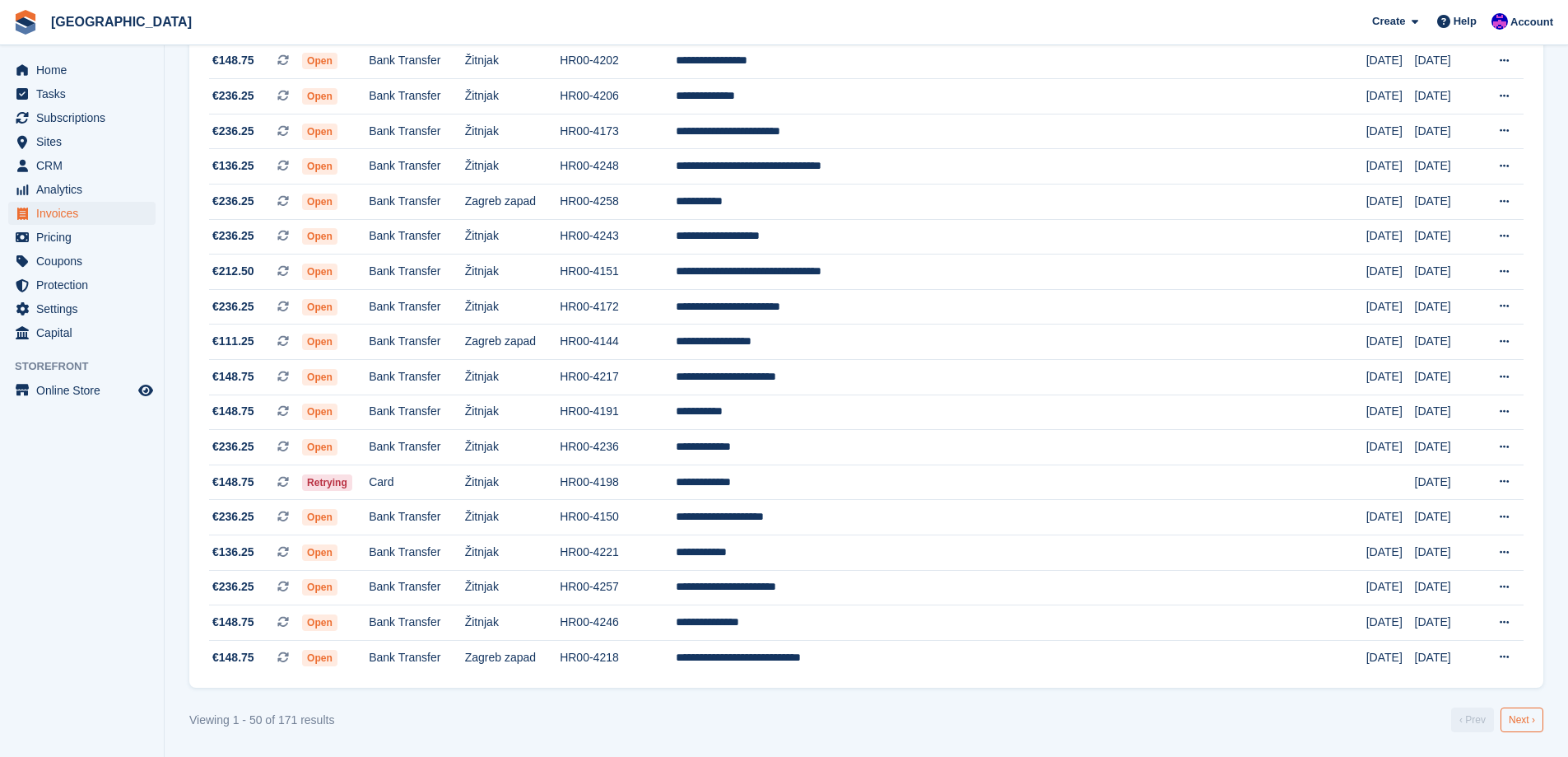
click at [1532, 716] on link "Next ›" at bounding box center [1521, 720] width 43 height 25
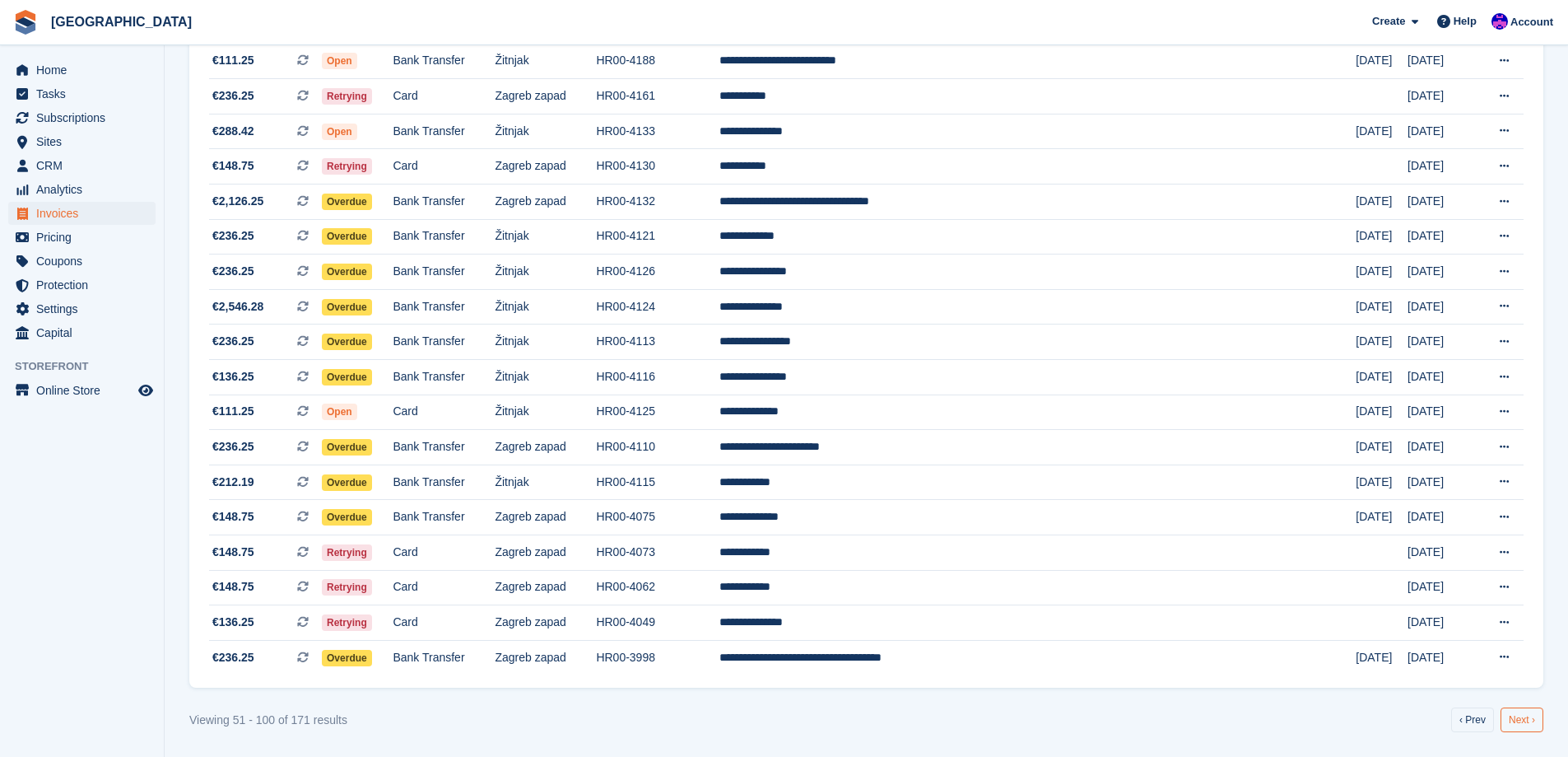
click at [1524, 729] on link "Next ›" at bounding box center [1521, 720] width 43 height 25
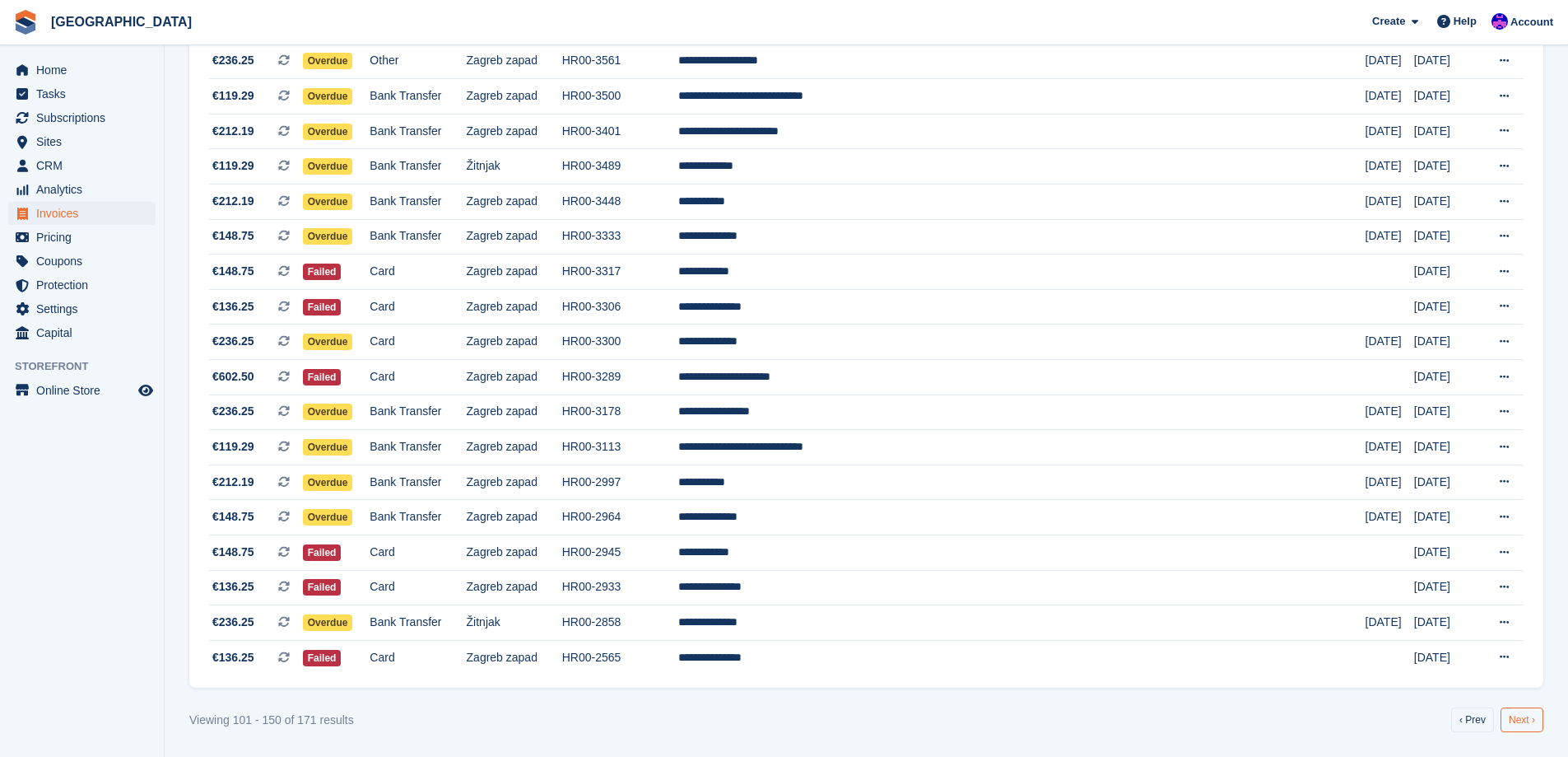
click at [1508, 718] on link "Next ›" at bounding box center [1521, 720] width 43 height 25
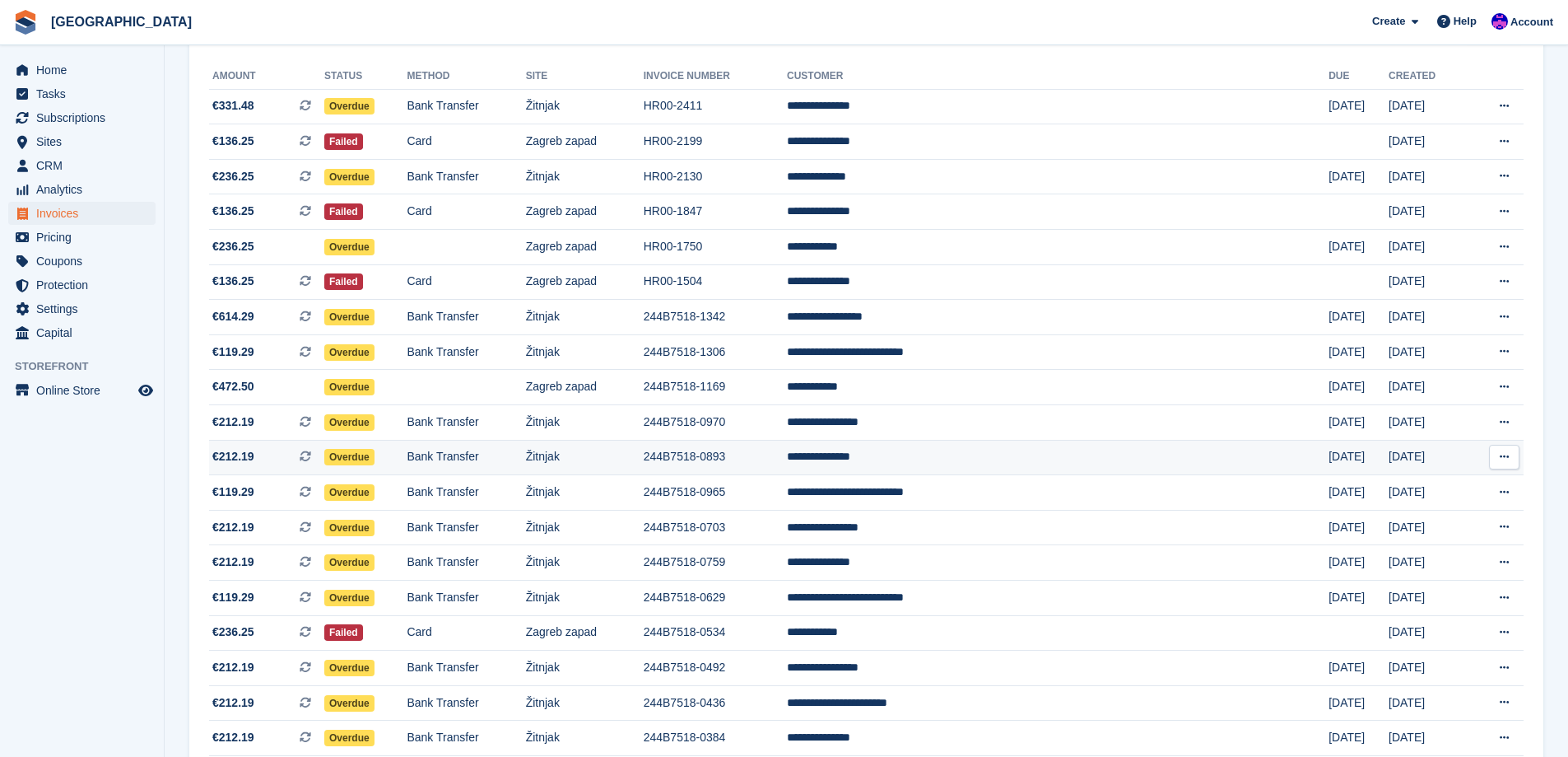
scroll to position [337, 0]
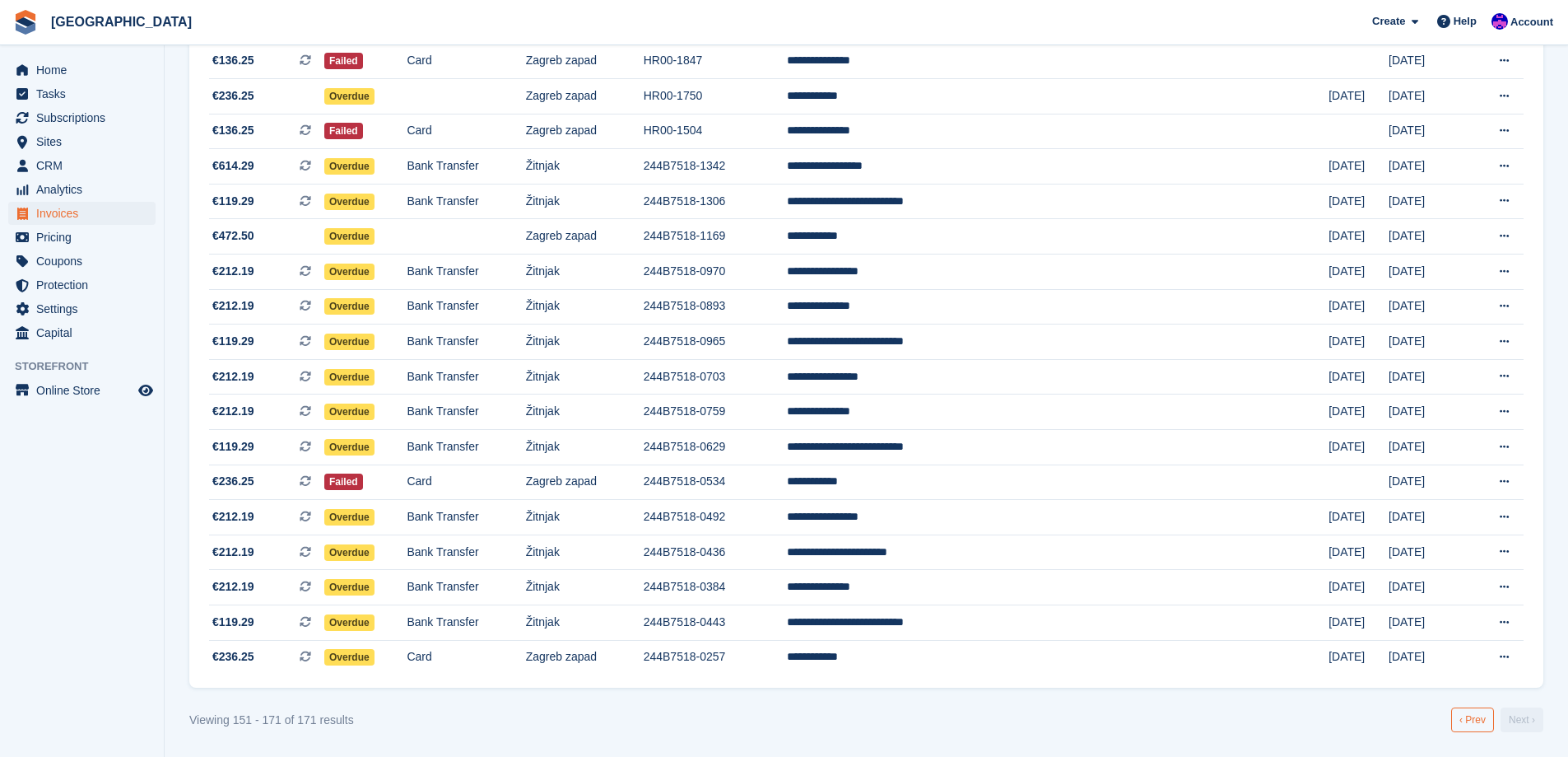
click at [1464, 721] on link "‹ Prev" at bounding box center [1472, 720] width 43 height 25
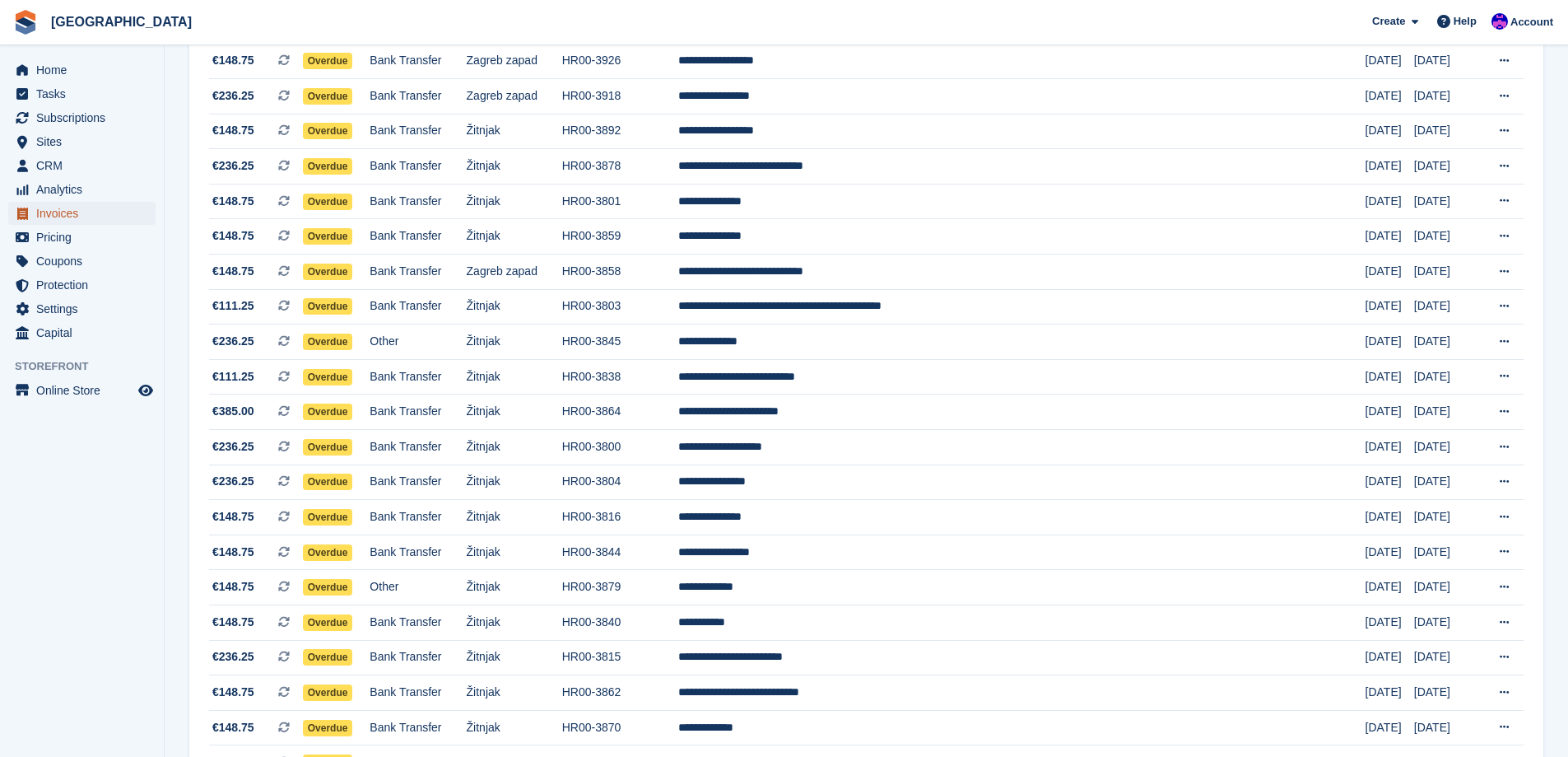
click at [84, 220] on span "Invoices" at bounding box center [86, 213] width 99 height 23
